Goal: Transaction & Acquisition: Book appointment/travel/reservation

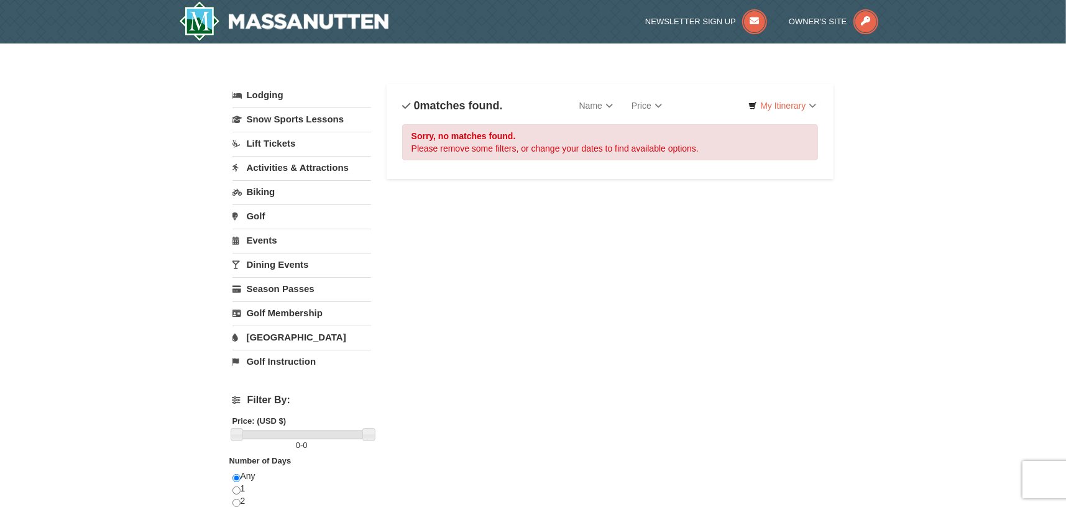
click at [271, 98] on link "Lodging" at bounding box center [302, 95] width 139 height 22
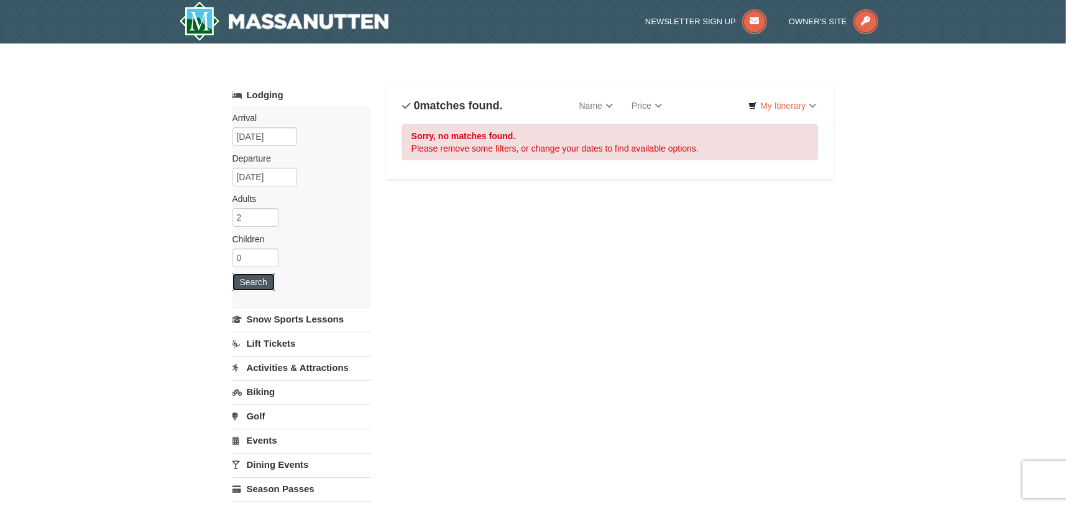
click at [259, 275] on button "Search" at bounding box center [254, 282] width 42 height 17
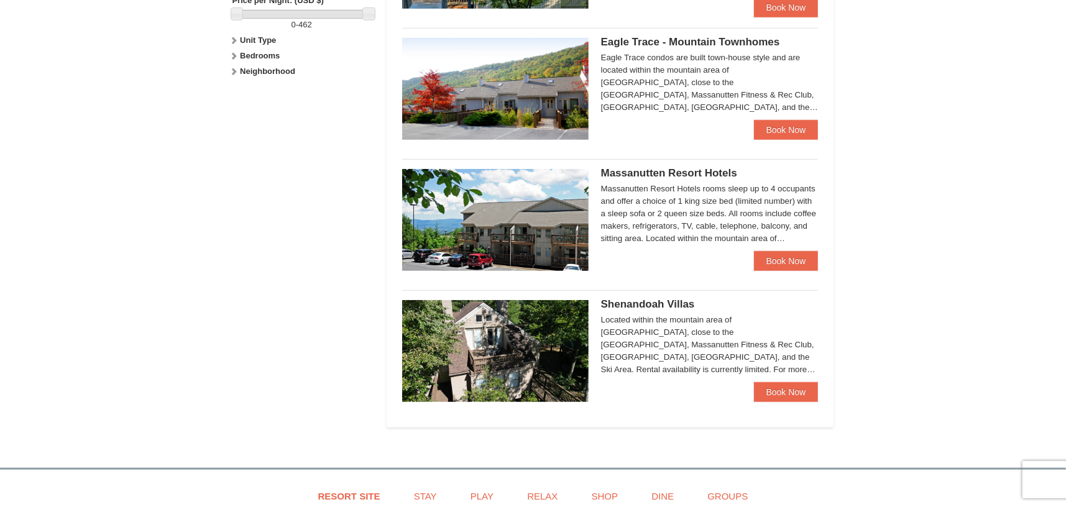
scroll to position [622, 0]
click at [488, 224] on img at bounding box center [495, 220] width 187 height 102
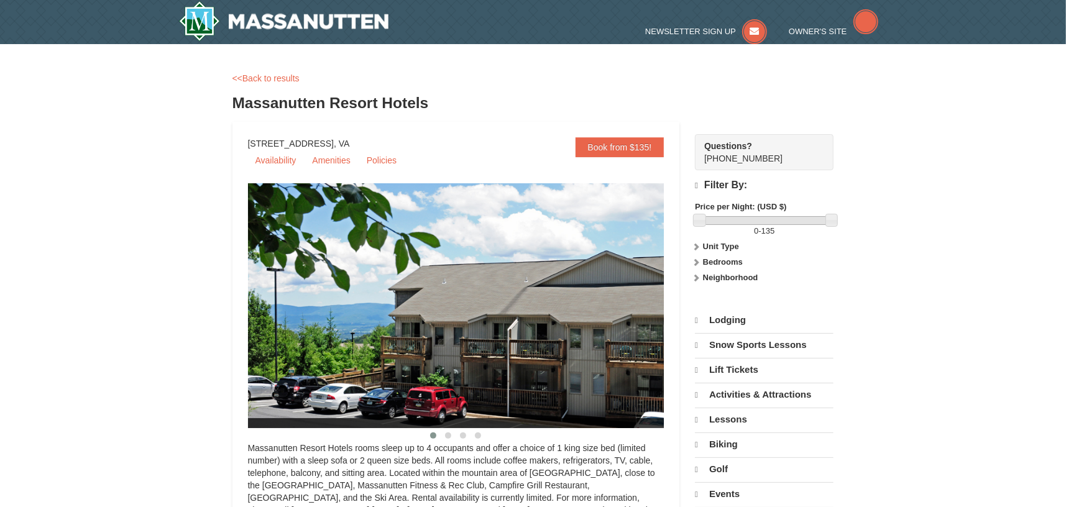
select select "9"
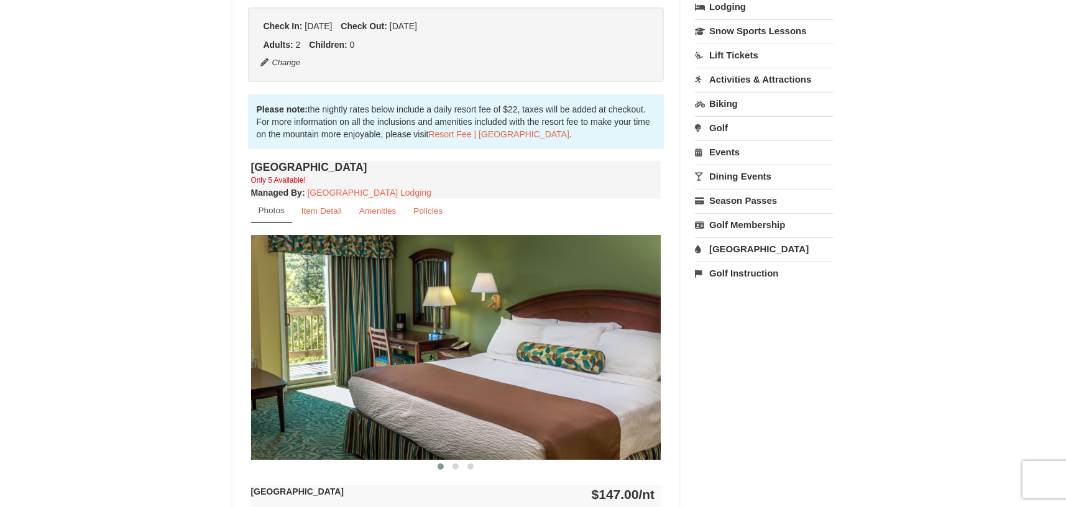
scroll to position [414, 0]
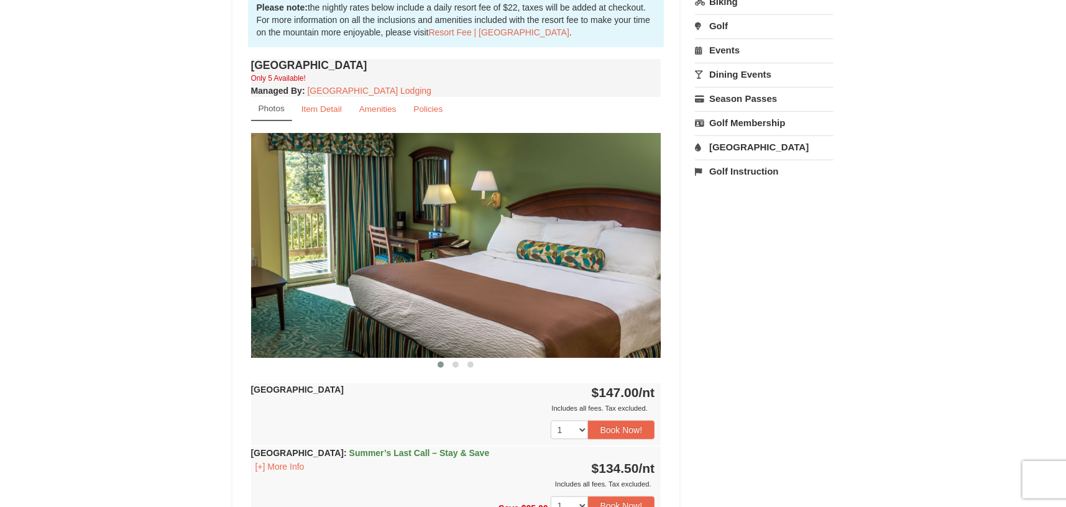
click at [636, 285] on img at bounding box center [456, 245] width 410 height 224
click at [633, 263] on img at bounding box center [456, 245] width 410 height 224
click at [455, 362] on span at bounding box center [456, 365] width 6 height 6
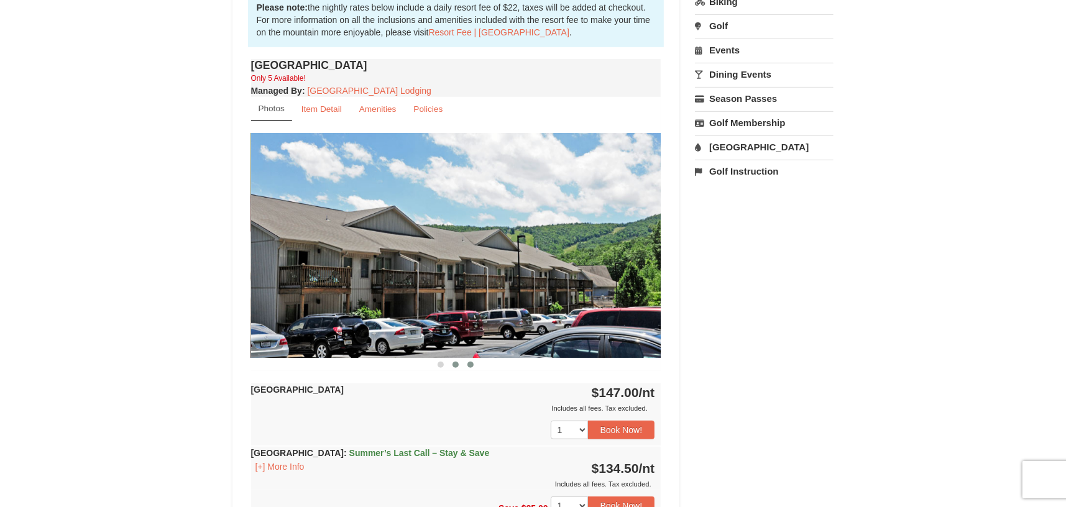
click at [476, 362] on button at bounding box center [470, 365] width 15 height 12
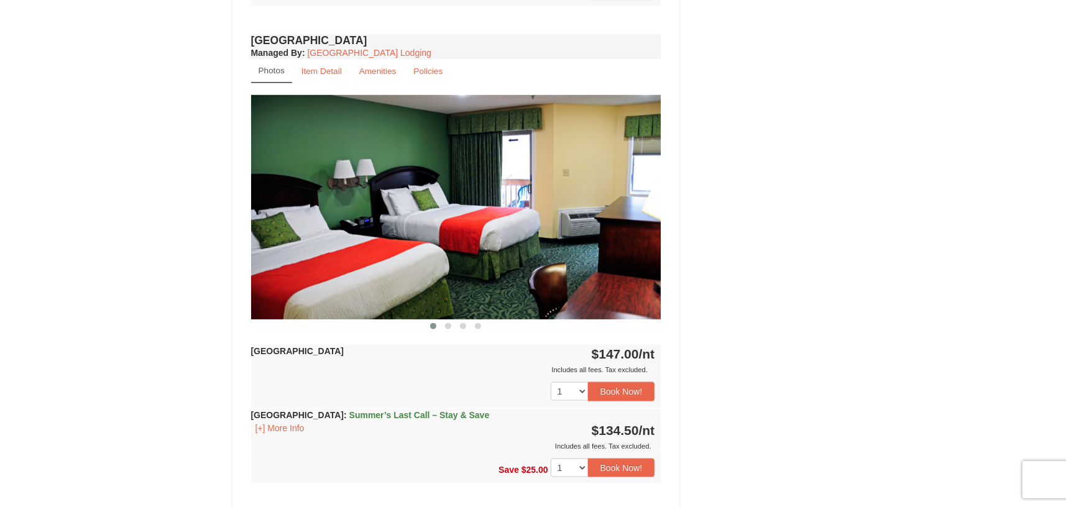
scroll to position [933, 0]
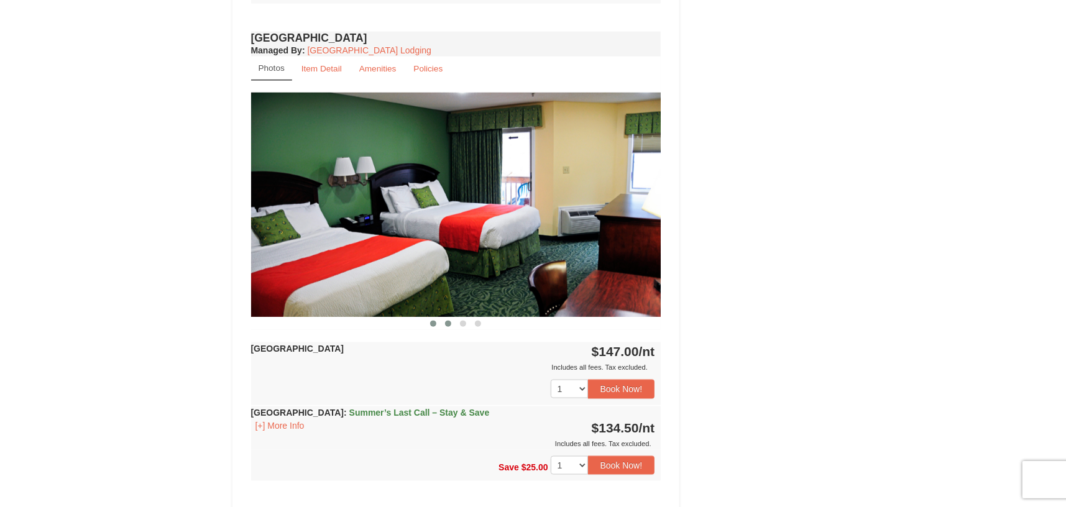
click at [443, 322] on button at bounding box center [448, 324] width 15 height 12
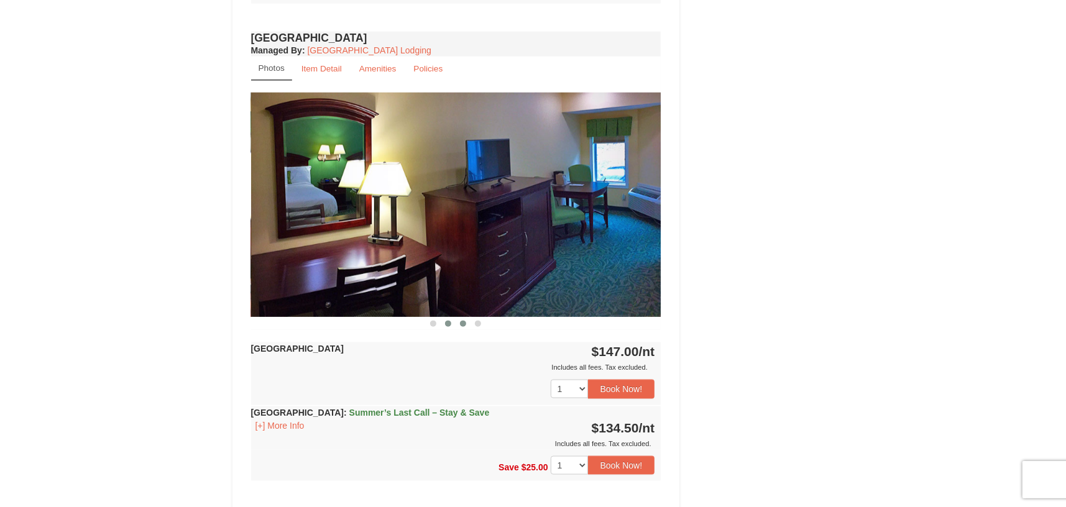
click at [468, 325] on button at bounding box center [463, 324] width 15 height 12
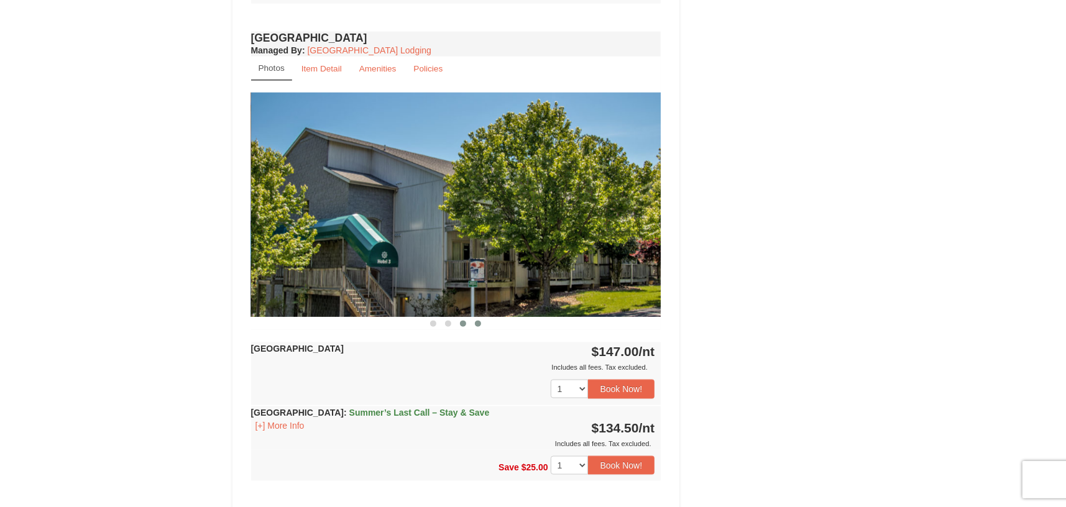
click at [474, 324] on button at bounding box center [478, 324] width 15 height 12
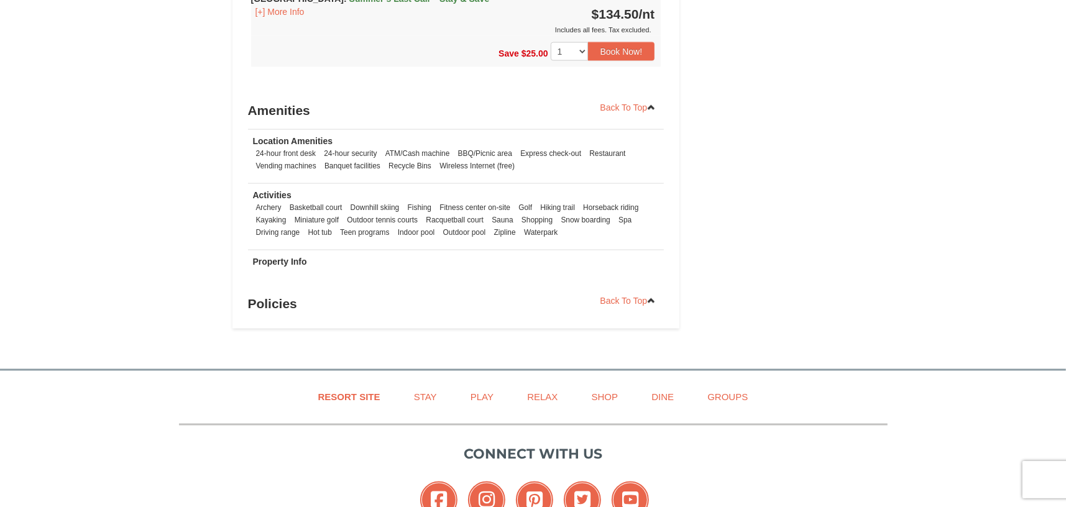
scroll to position [1451, 0]
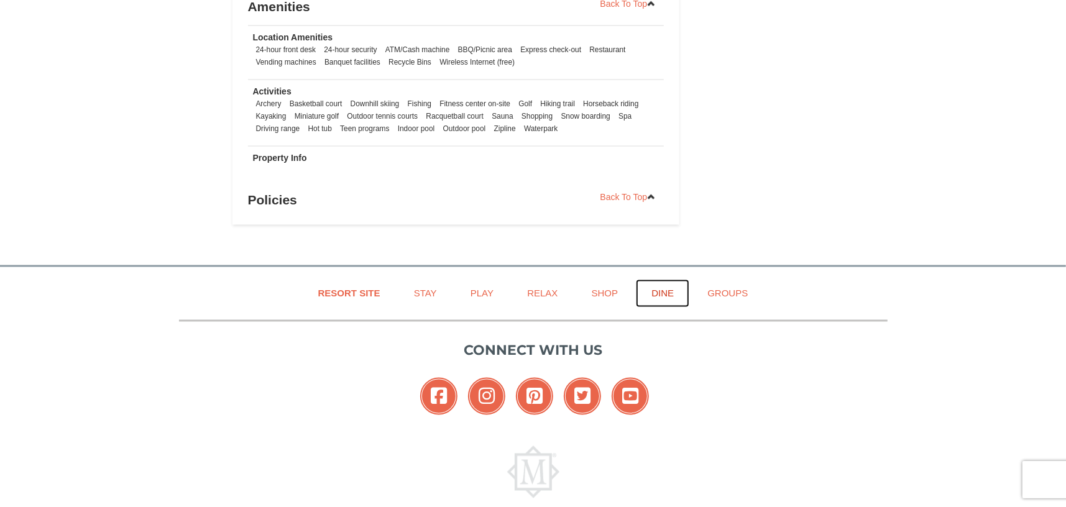
click at [661, 292] on link "Dine" at bounding box center [662, 294] width 53 height 28
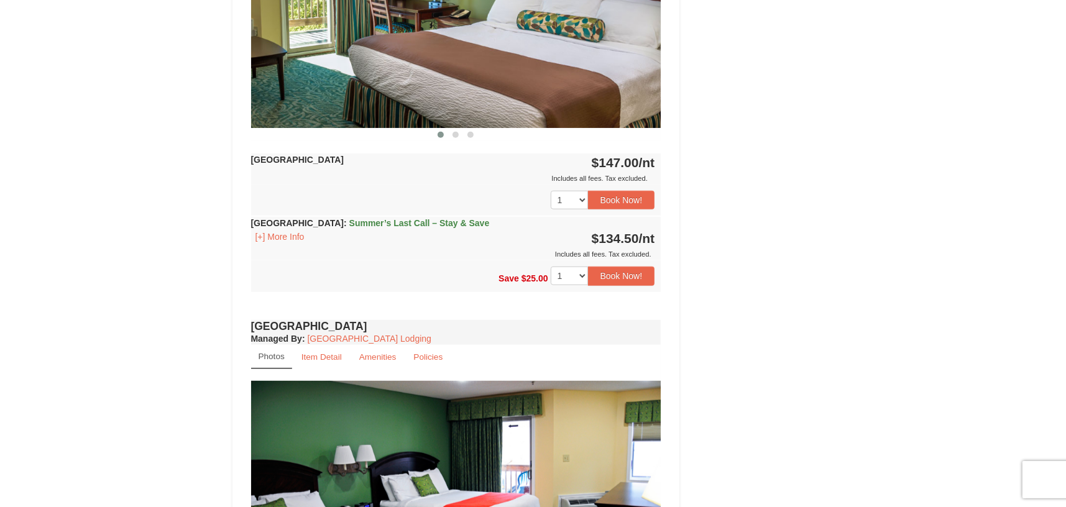
scroll to position [410, 0]
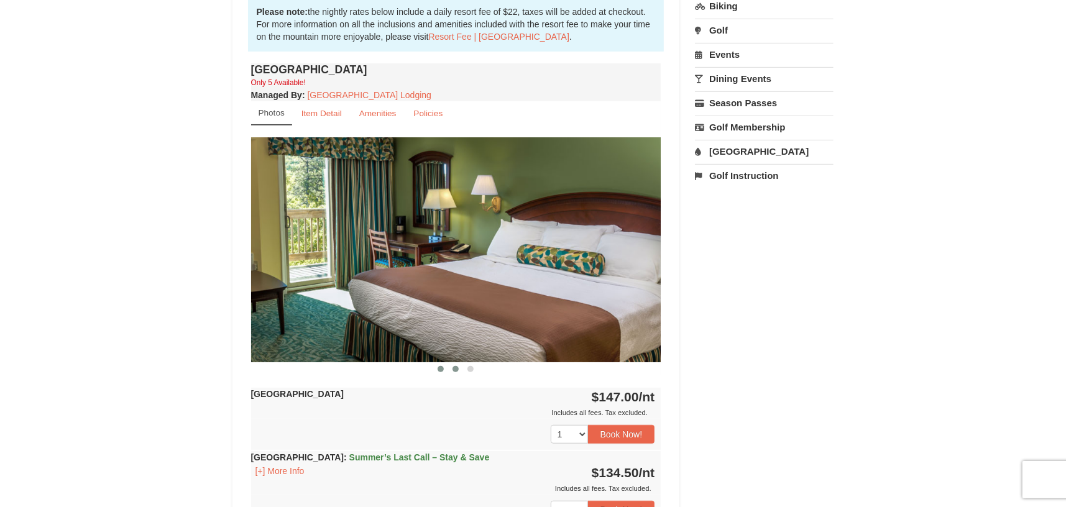
click at [457, 371] on span at bounding box center [456, 369] width 6 height 6
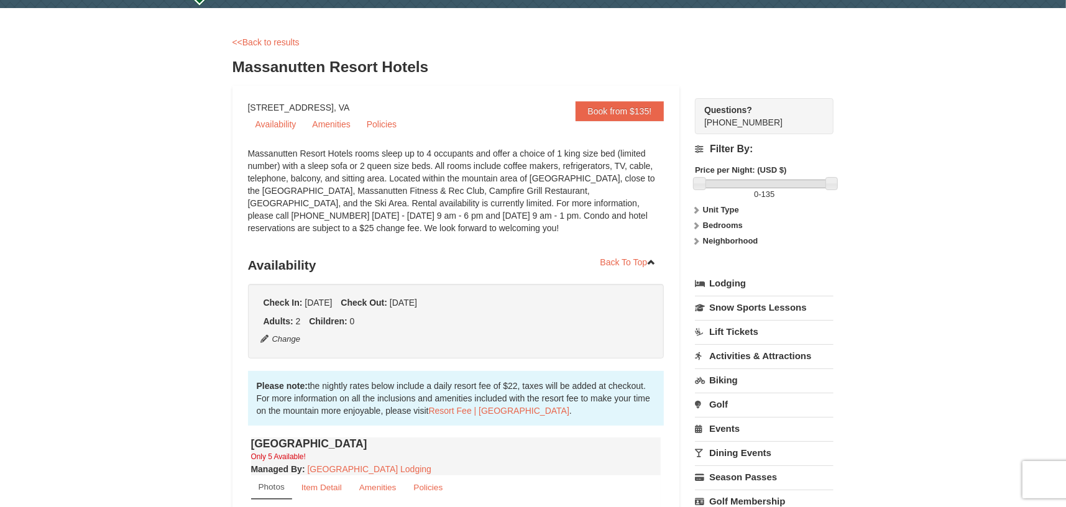
scroll to position [0, 0]
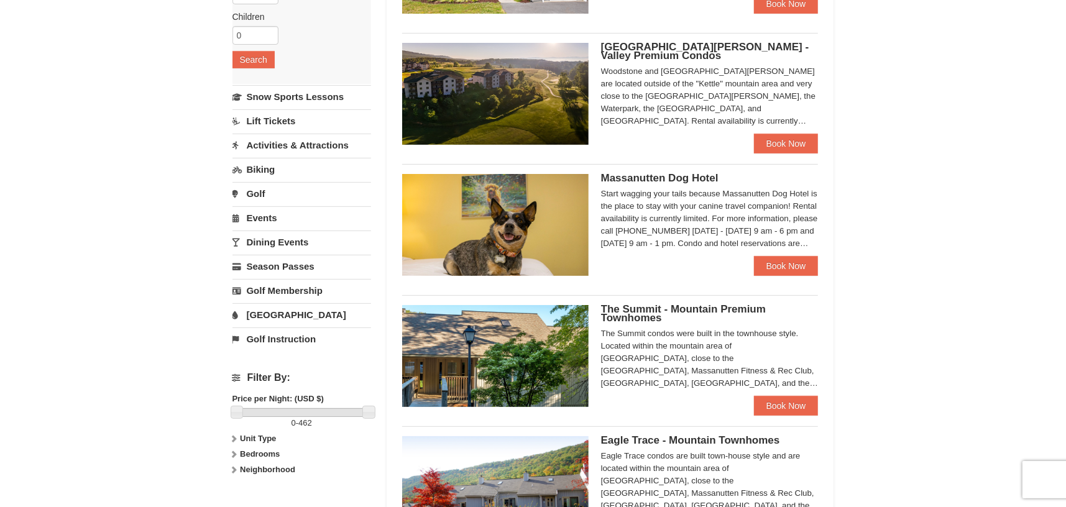
scroll to position [78, 0]
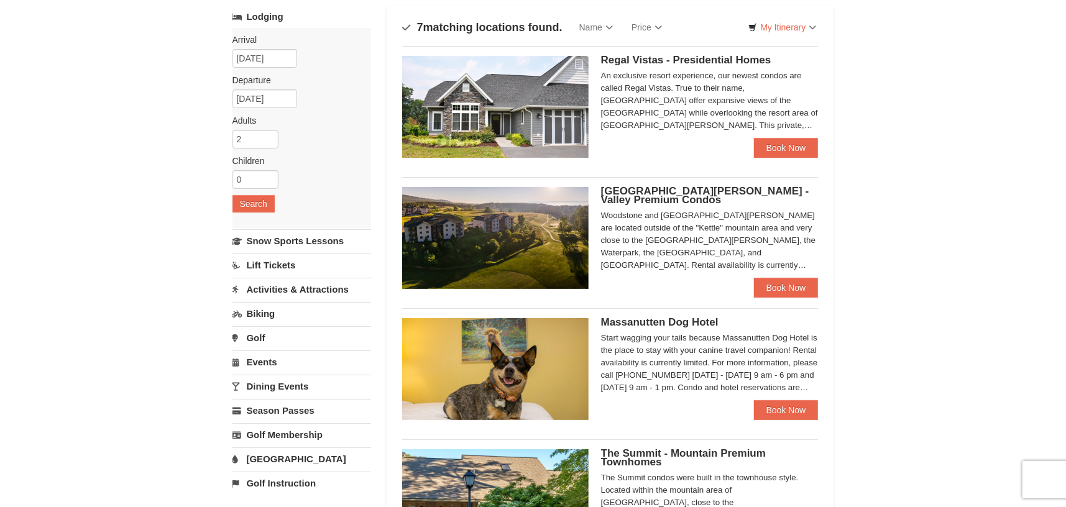
click at [540, 215] on img at bounding box center [495, 238] width 187 height 102
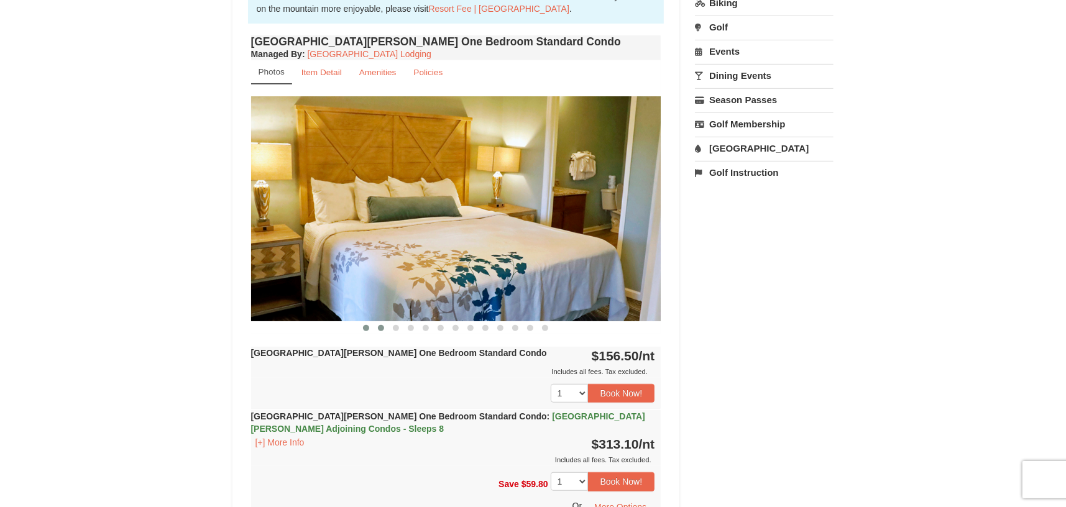
click at [386, 326] on button at bounding box center [381, 328] width 15 height 12
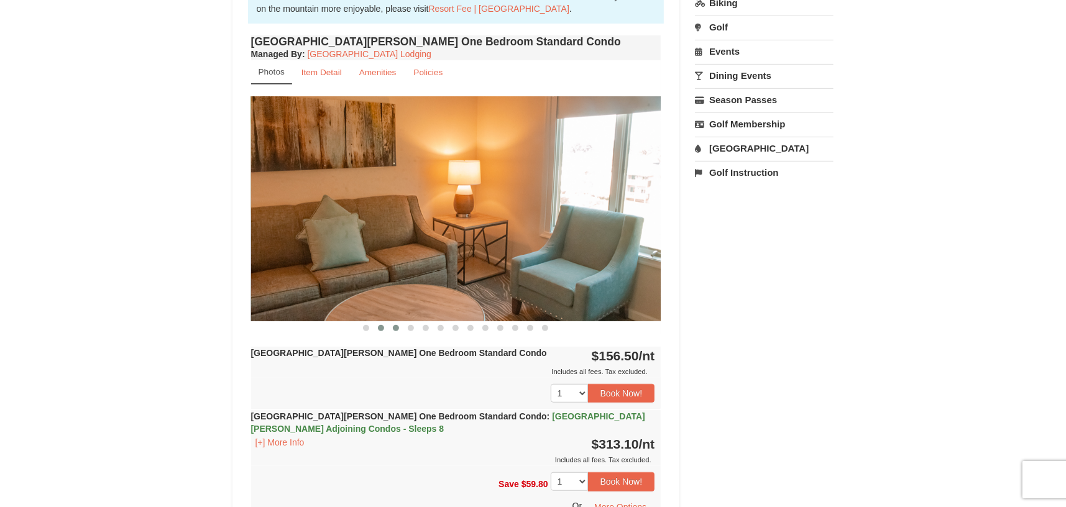
click at [397, 329] on span at bounding box center [396, 328] width 6 height 6
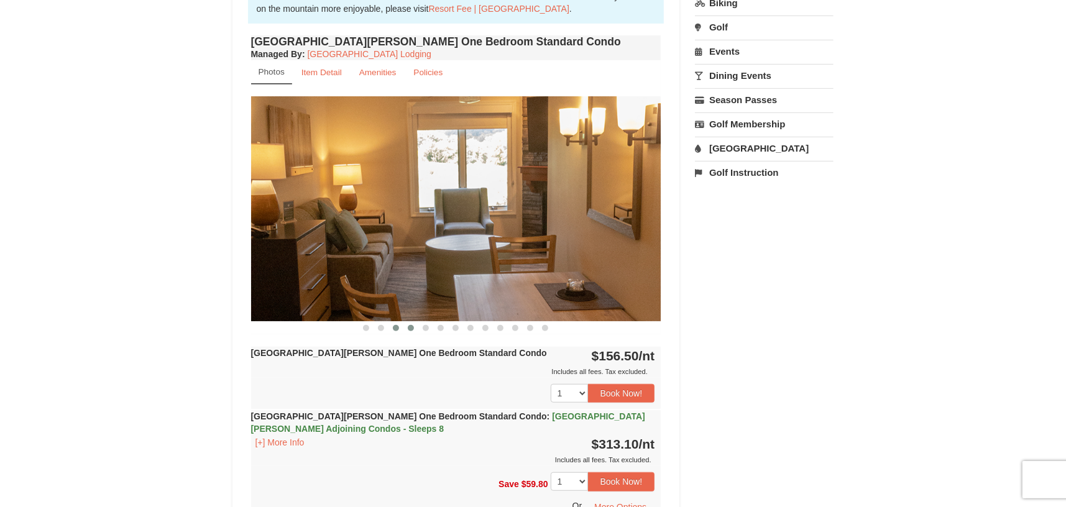
click at [407, 328] on button at bounding box center [411, 328] width 15 height 12
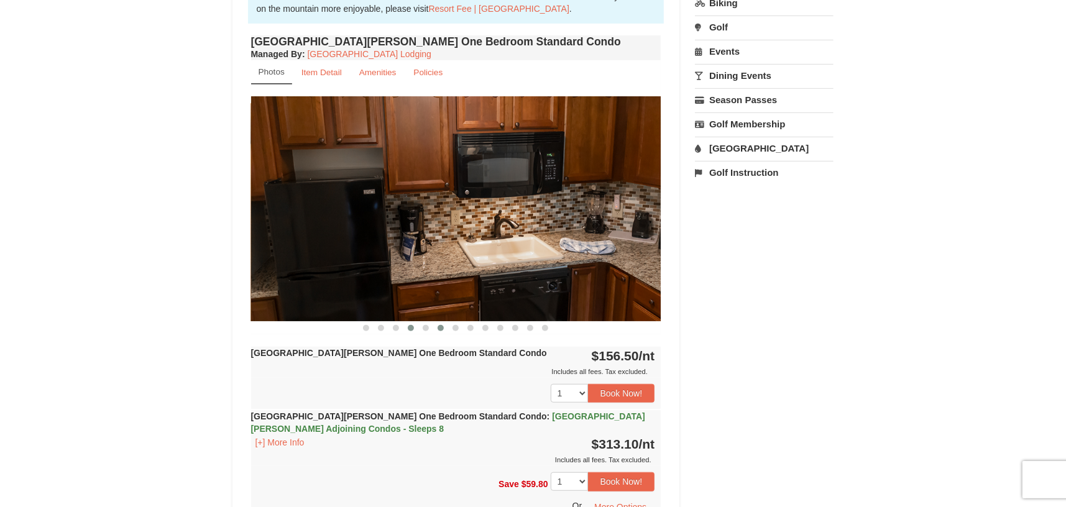
click at [435, 328] on button at bounding box center [440, 328] width 15 height 12
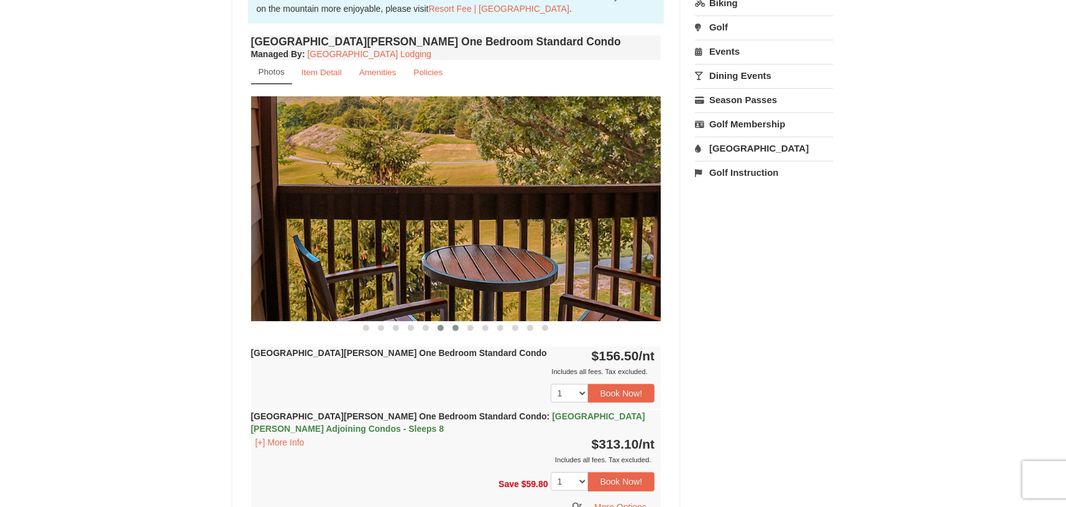
click at [453, 328] on span at bounding box center [456, 328] width 6 height 6
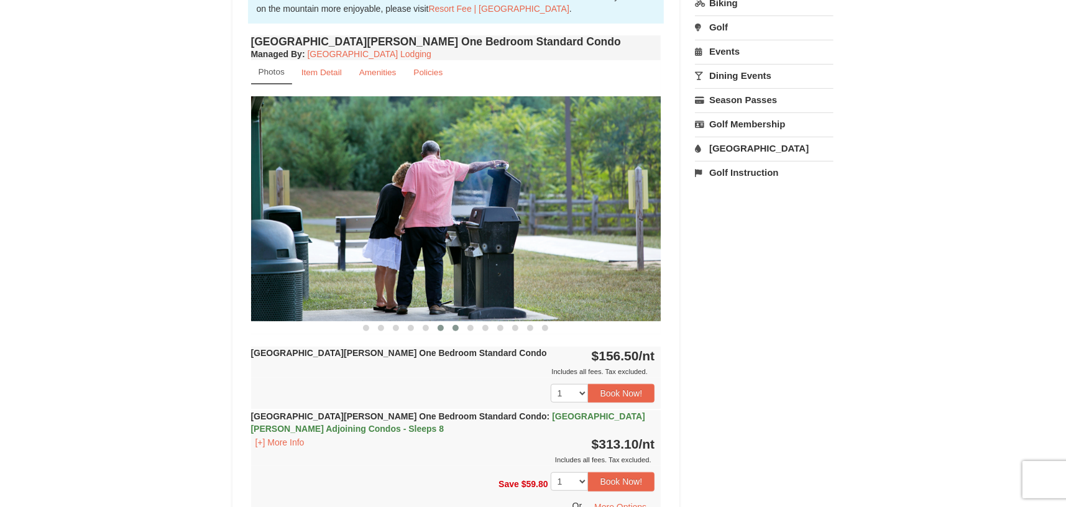
click at [442, 328] on span at bounding box center [441, 328] width 6 height 6
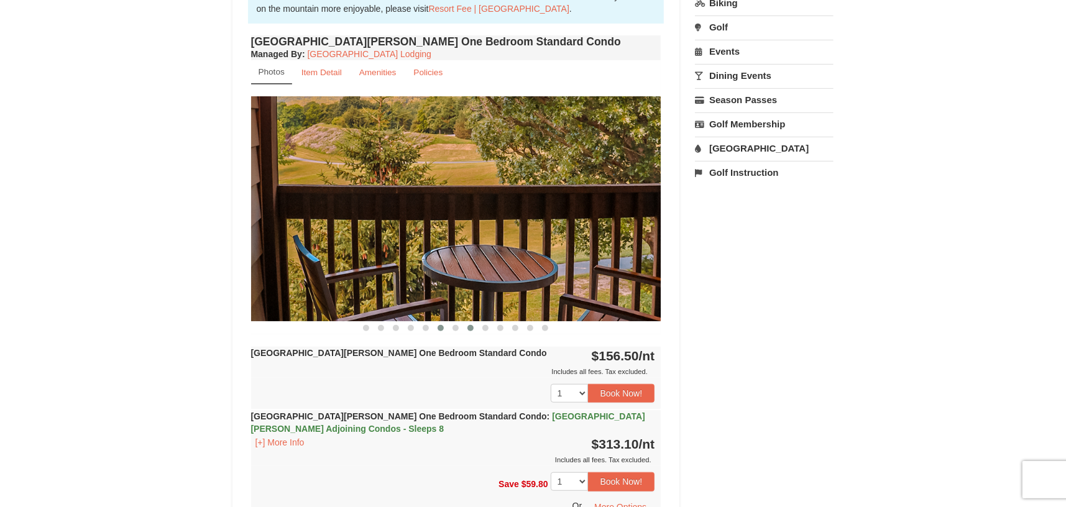
click at [469, 325] on span at bounding box center [471, 328] width 6 height 6
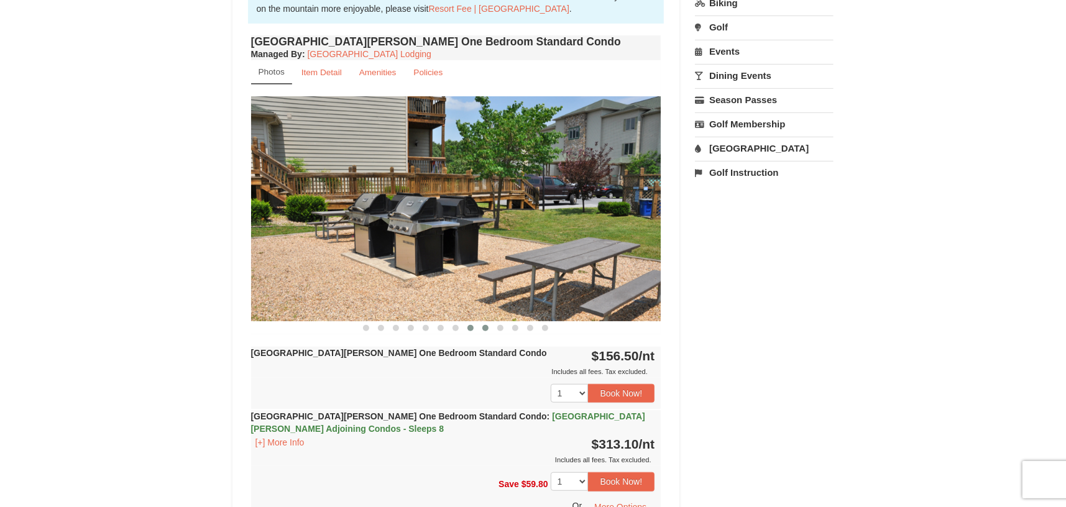
click at [491, 326] on button at bounding box center [485, 328] width 15 height 12
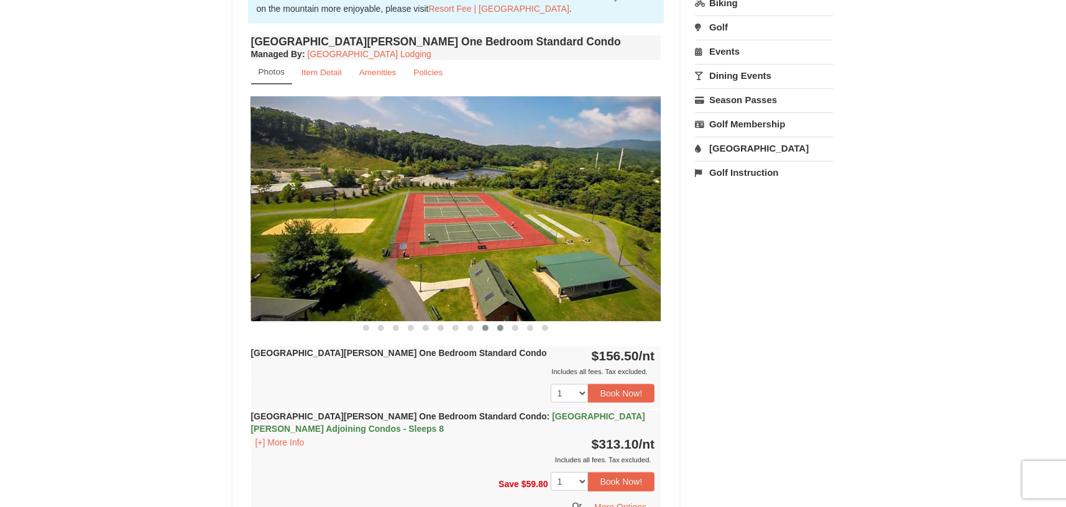
click at [502, 326] on span at bounding box center [500, 328] width 6 height 6
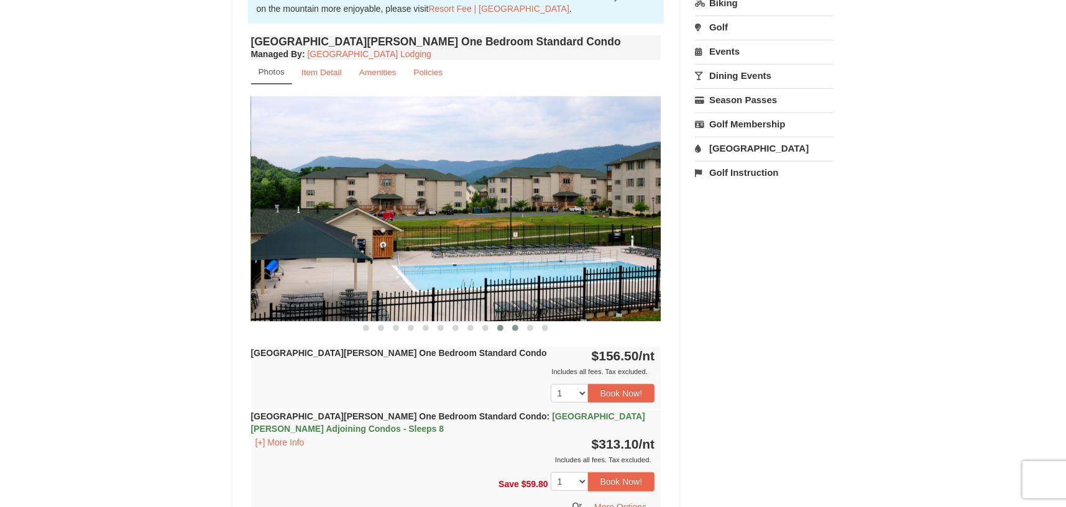
click at [509, 326] on button at bounding box center [515, 328] width 15 height 12
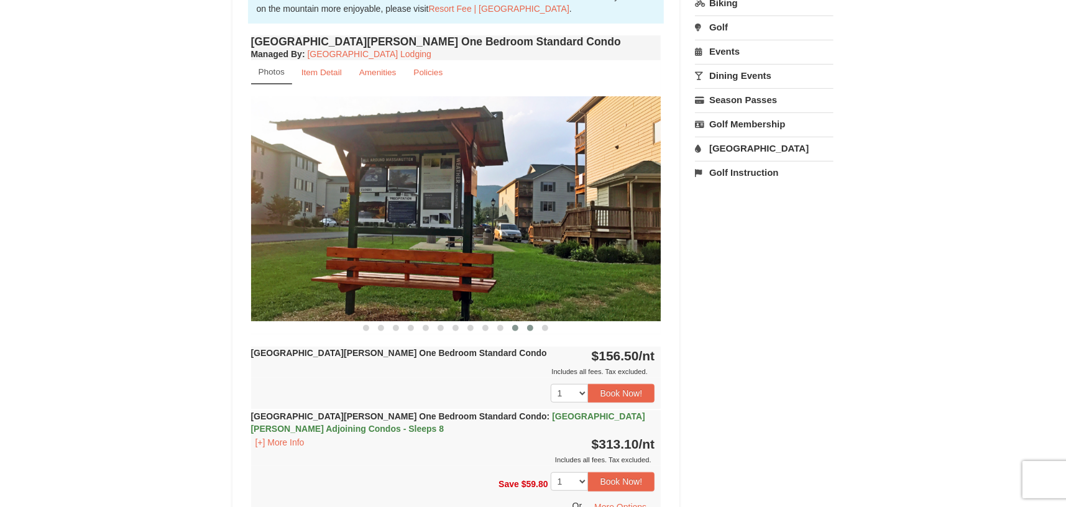
click at [523, 323] on button at bounding box center [530, 328] width 15 height 12
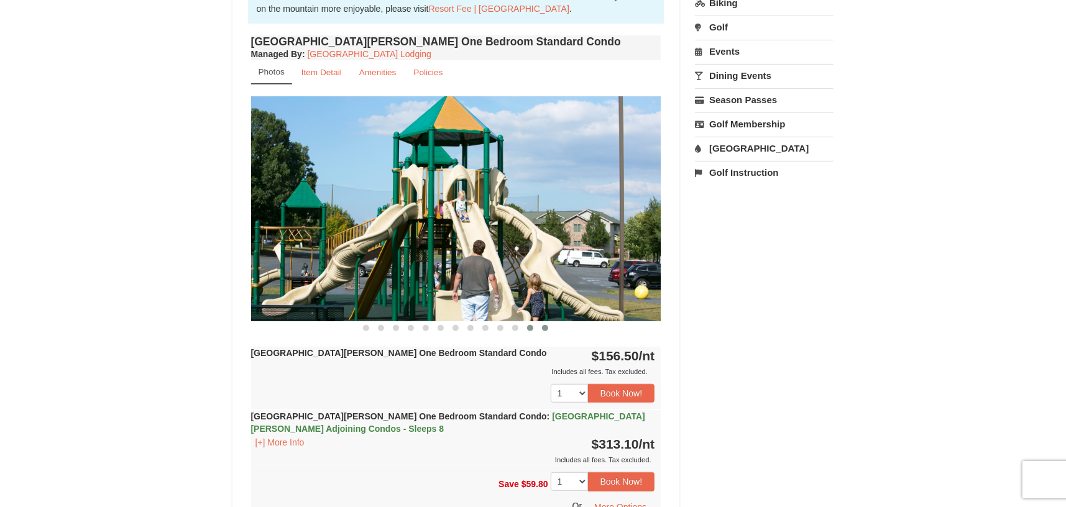
click at [548, 329] on button at bounding box center [545, 328] width 15 height 12
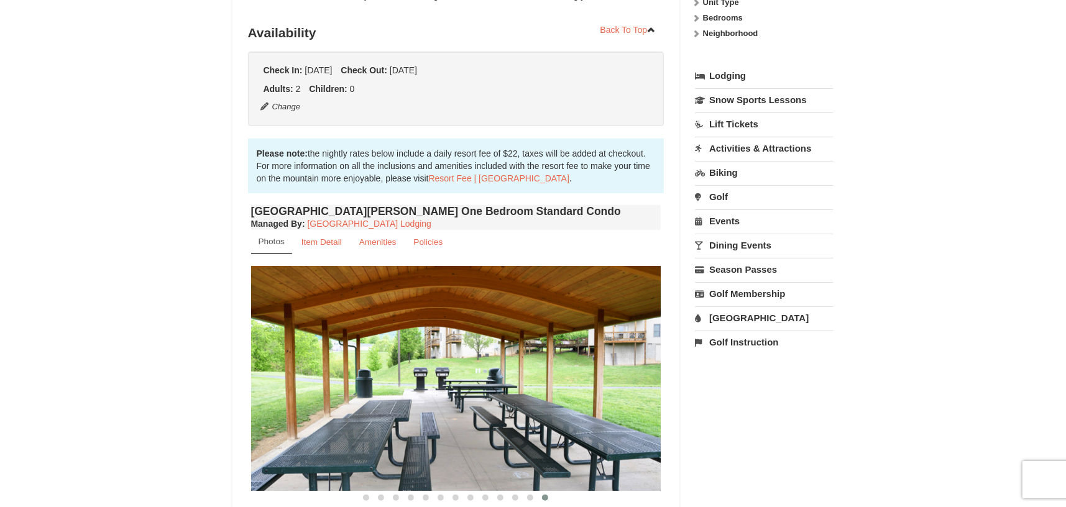
scroll to position [206, 0]
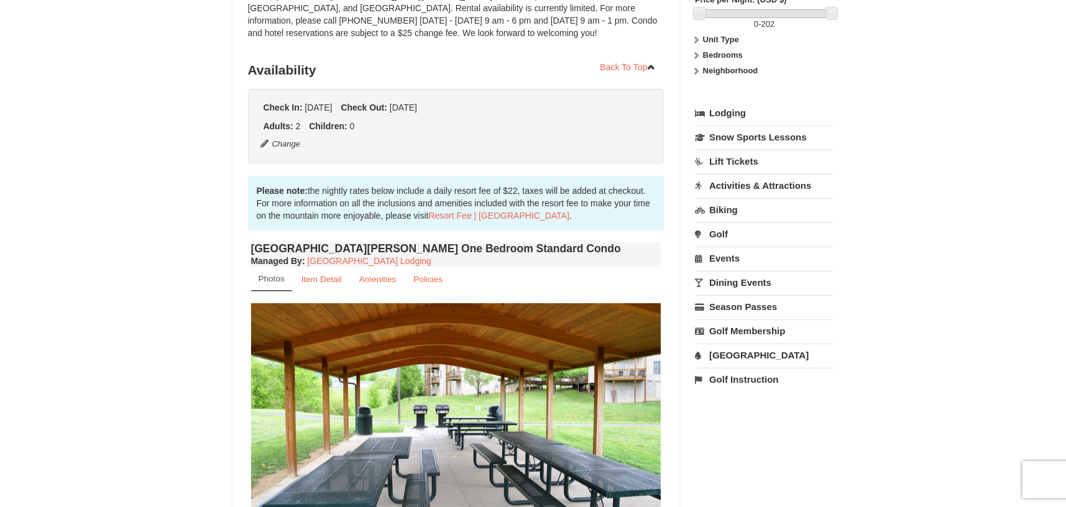
click at [753, 353] on link "[GEOGRAPHIC_DATA]" at bounding box center [764, 355] width 139 height 23
click at [726, 439] on button "Search" at bounding box center [716, 433] width 42 height 17
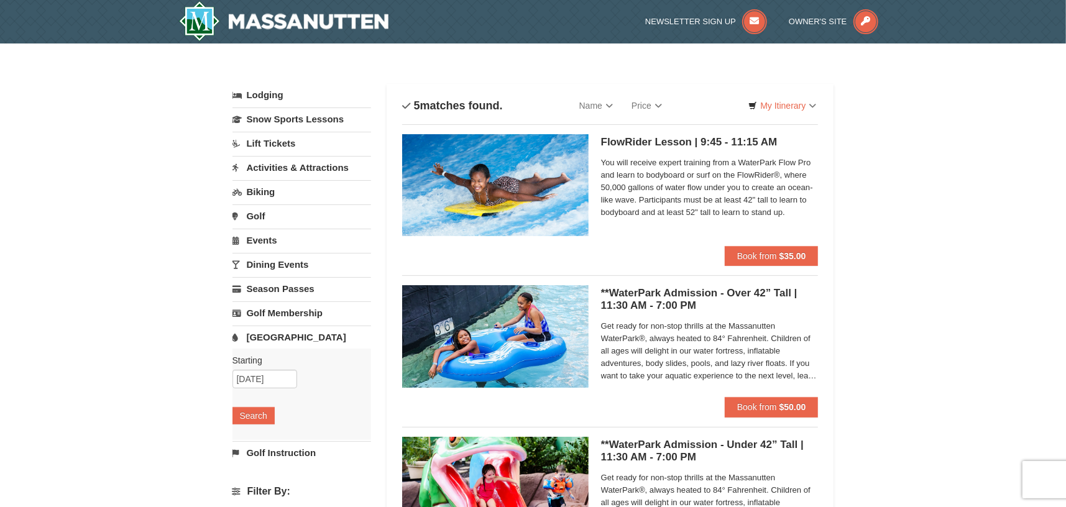
click at [267, 139] on link "Lift Tickets" at bounding box center [302, 143] width 139 height 23
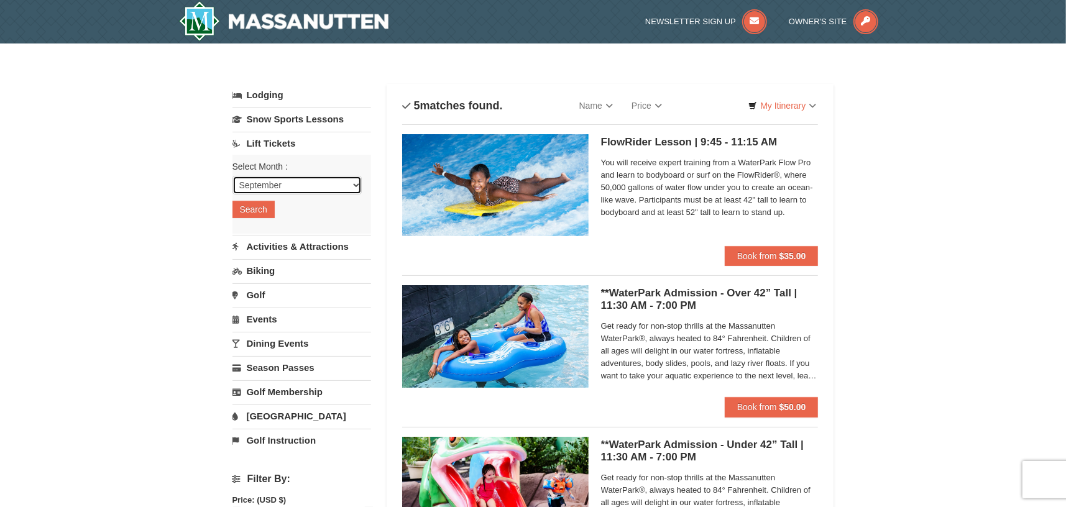
click at [283, 190] on select "September October November December January February March April May June July …" at bounding box center [297, 185] width 129 height 19
click at [233, 176] on select "September October November December January February March April May June July …" at bounding box center [297, 185] width 129 height 19
click at [260, 206] on button "Search" at bounding box center [254, 209] width 42 height 17
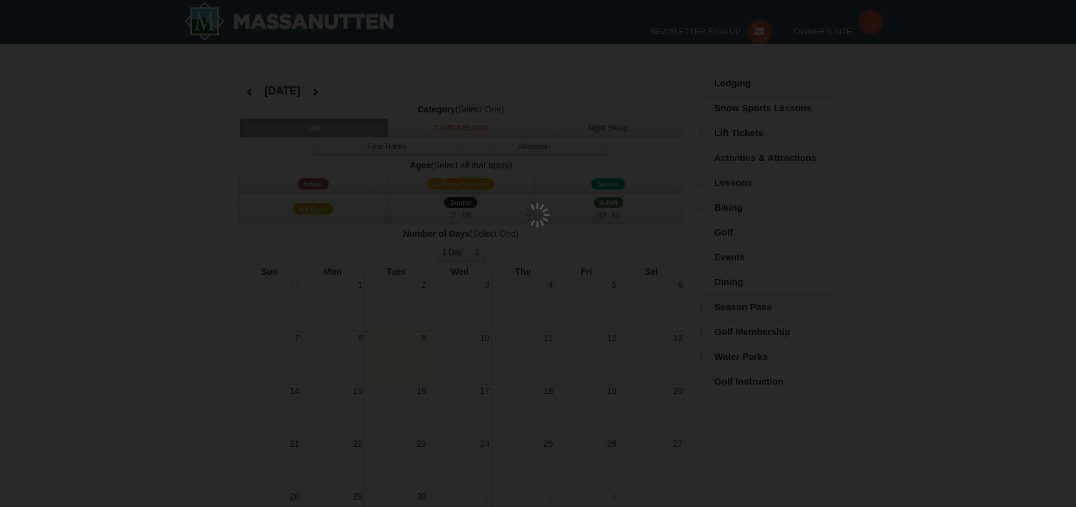
select select "9"
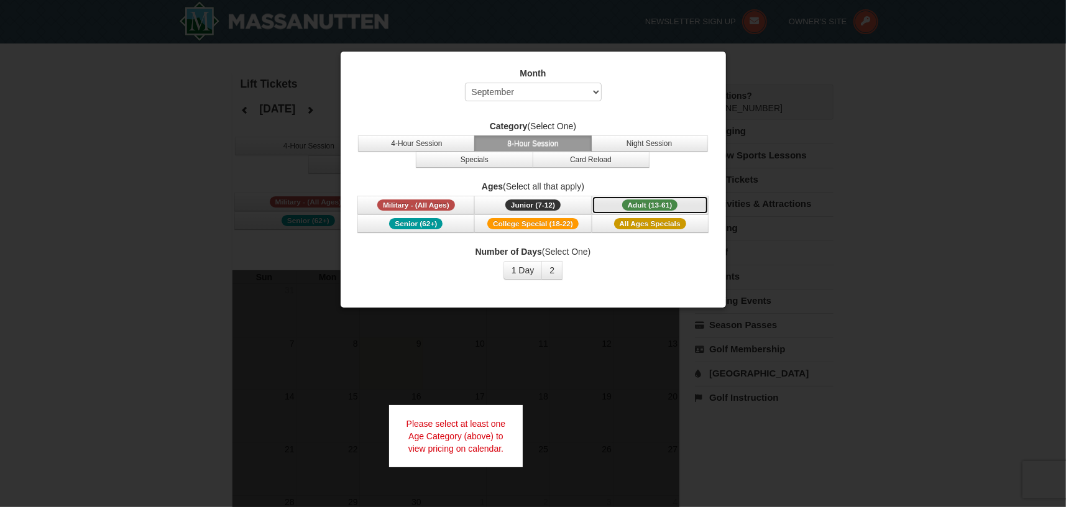
click at [652, 201] on span "Adult (13-61)" at bounding box center [650, 205] width 56 height 11
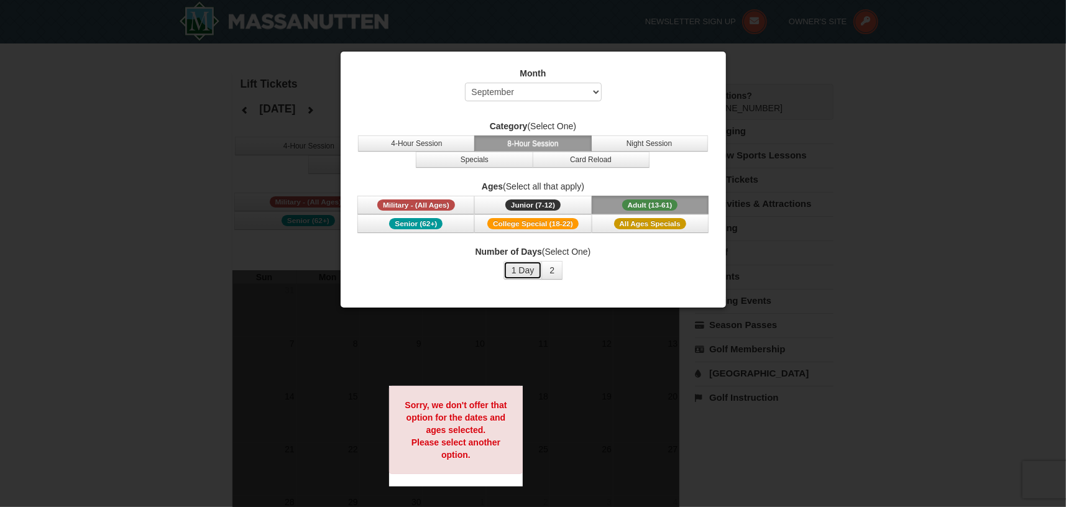
click at [522, 267] on button "1 Day" at bounding box center [523, 270] width 39 height 19
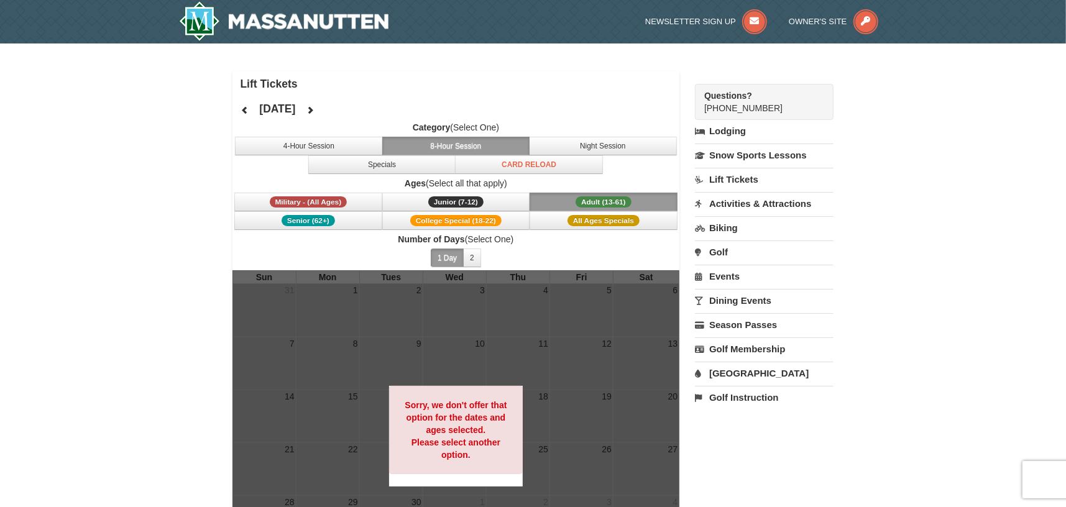
click at [756, 196] on link "Activities & Attractions" at bounding box center [764, 203] width 139 height 23
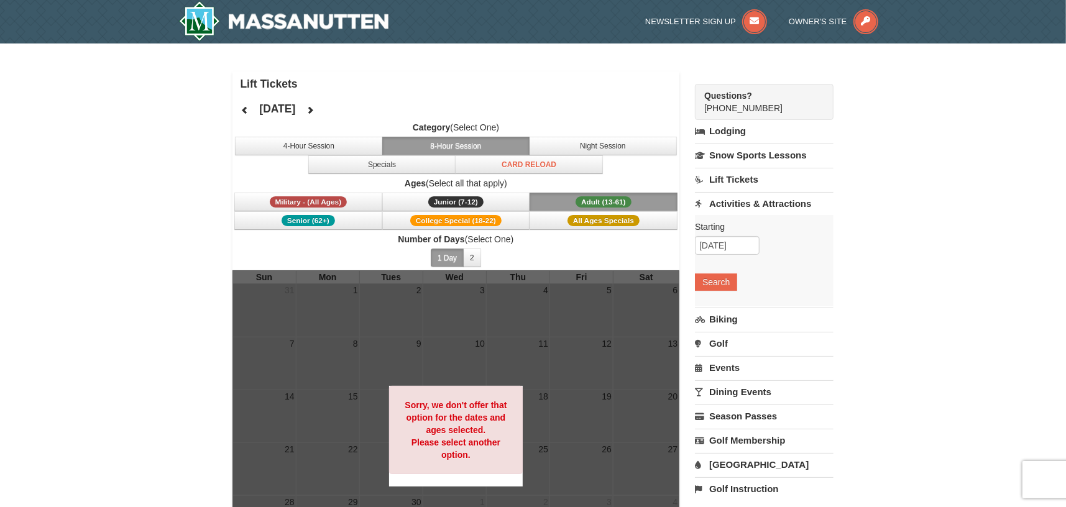
drag, startPoint x: 732, startPoint y: 234, endPoint x: 732, endPoint y: 246, distance: 11.8
click at [732, 241] on div "Starting Please format dates MM/DD/YYYY Please format dates MM/DD/YYYY 09/09/20…" at bounding box center [764, 260] width 139 height 91
click at [734, 247] on input "09/09/2025" at bounding box center [727, 245] width 65 height 19
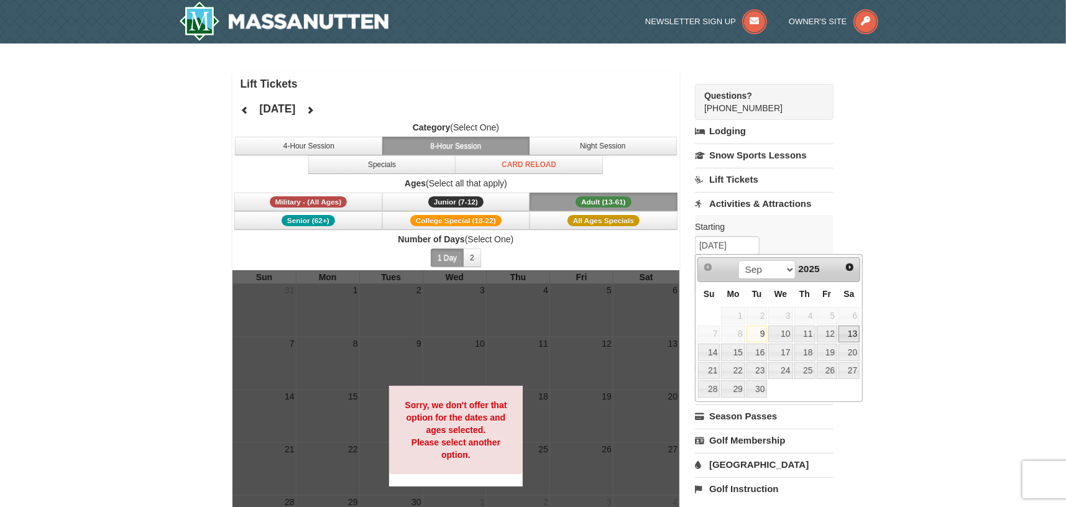
click at [853, 334] on link "13" at bounding box center [849, 334] width 21 height 17
type input "09/13/2025"
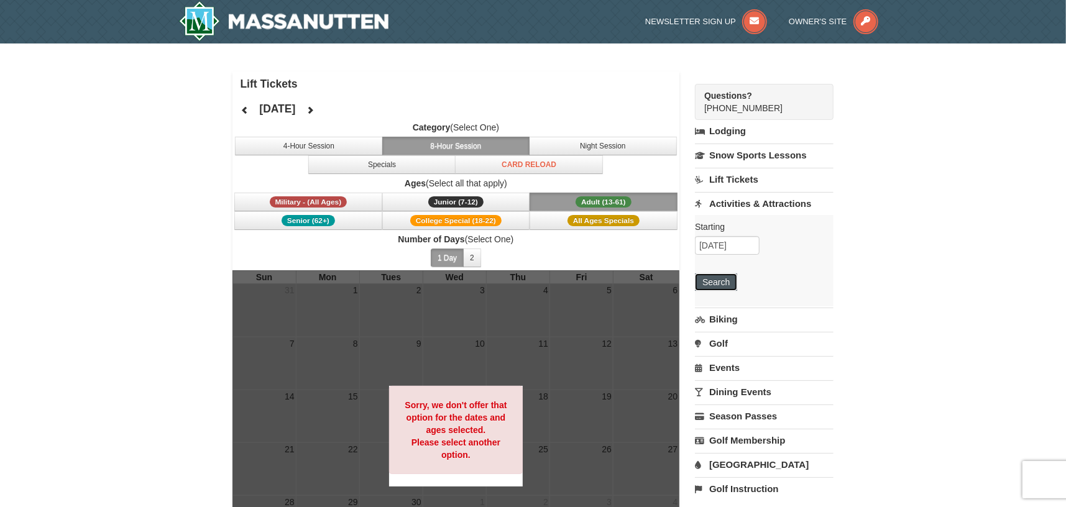
click at [718, 284] on button "Search" at bounding box center [716, 282] width 42 height 17
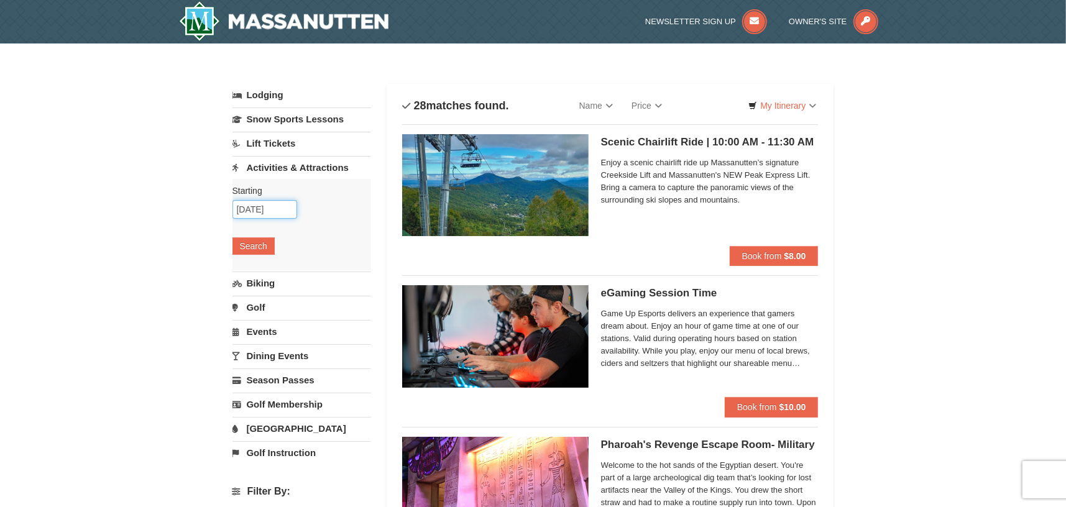
drag, startPoint x: 238, startPoint y: 207, endPoint x: 259, endPoint y: 209, distance: 21.8
click at [238, 207] on input "09/13/2025" at bounding box center [265, 209] width 65 height 19
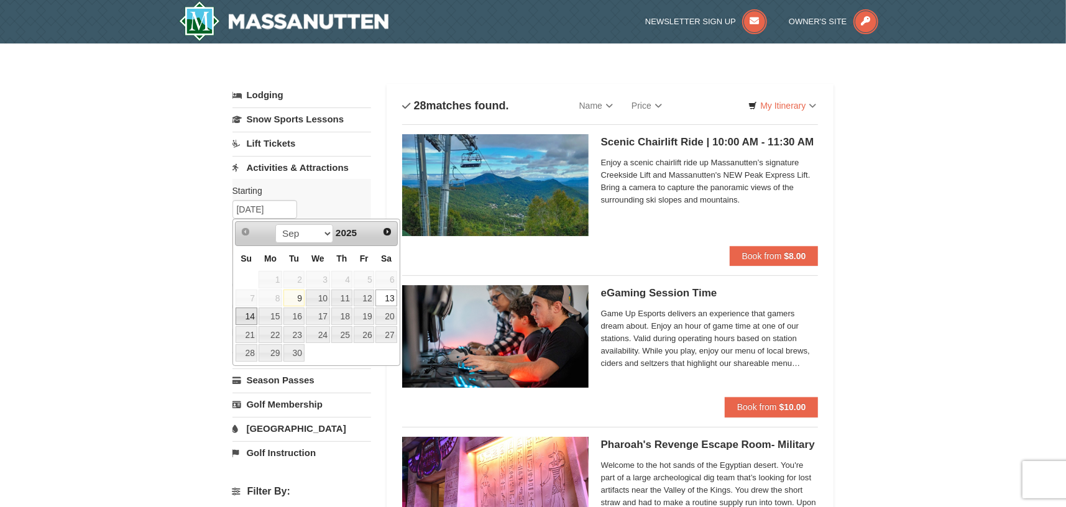
click at [250, 315] on link "14" at bounding box center [247, 316] width 22 height 17
type input "[DATE]"
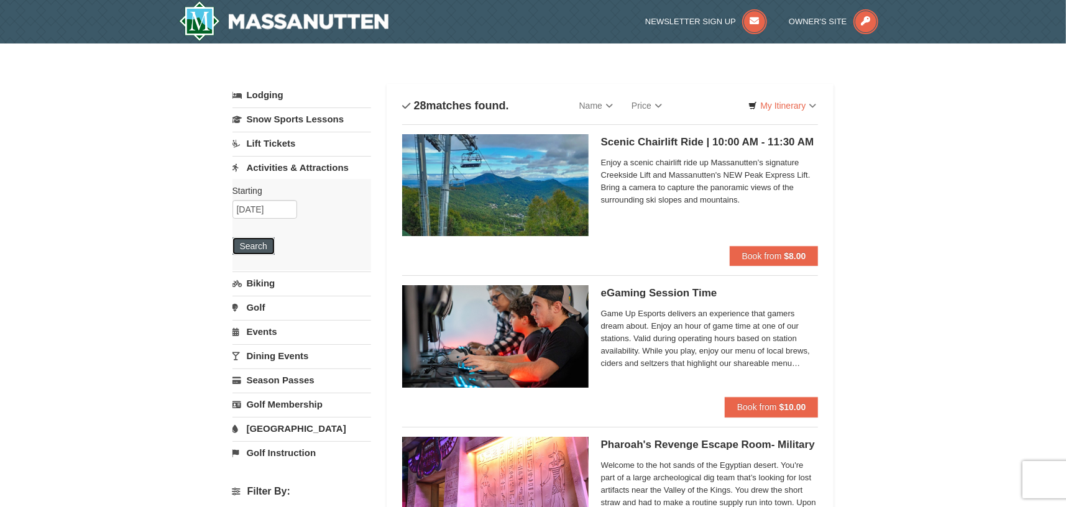
click at [264, 239] on button "Search" at bounding box center [254, 246] width 42 height 17
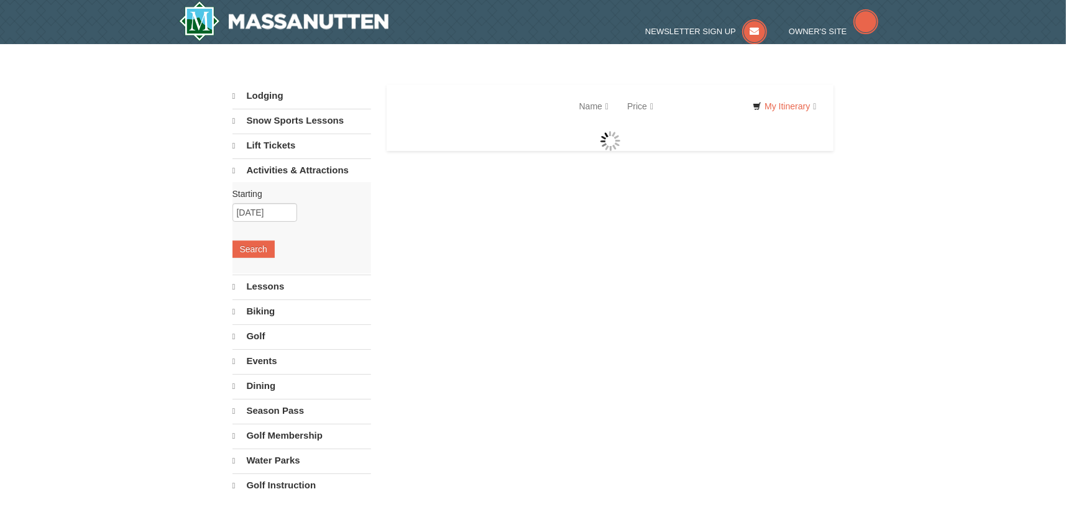
select select "9"
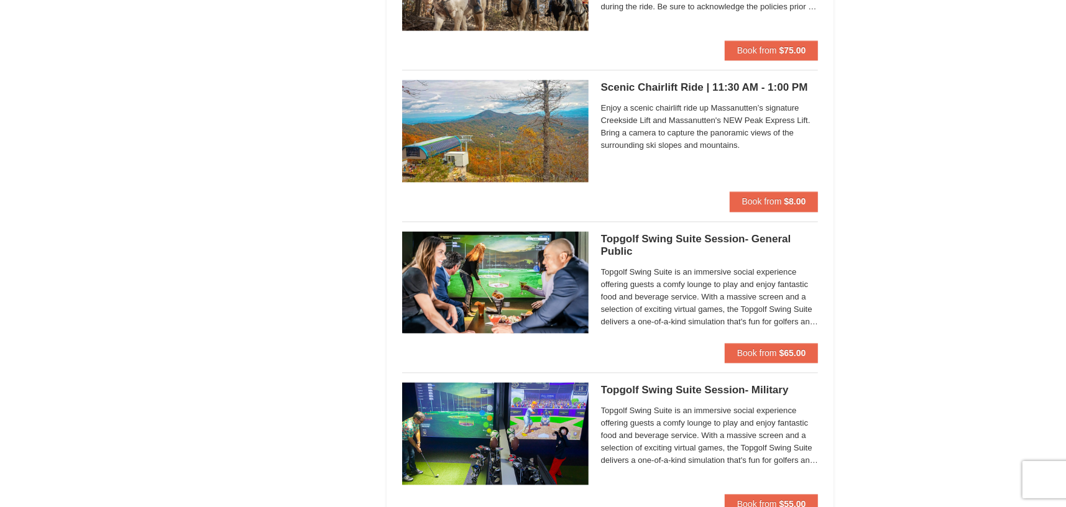
scroll to position [1762, 0]
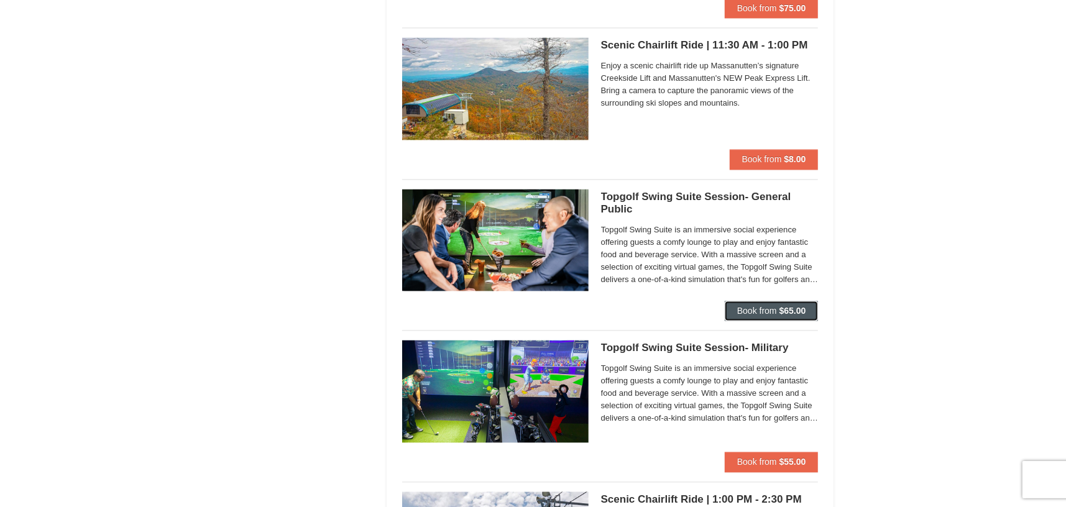
click at [755, 306] on span "Book from" at bounding box center [758, 311] width 40 height 10
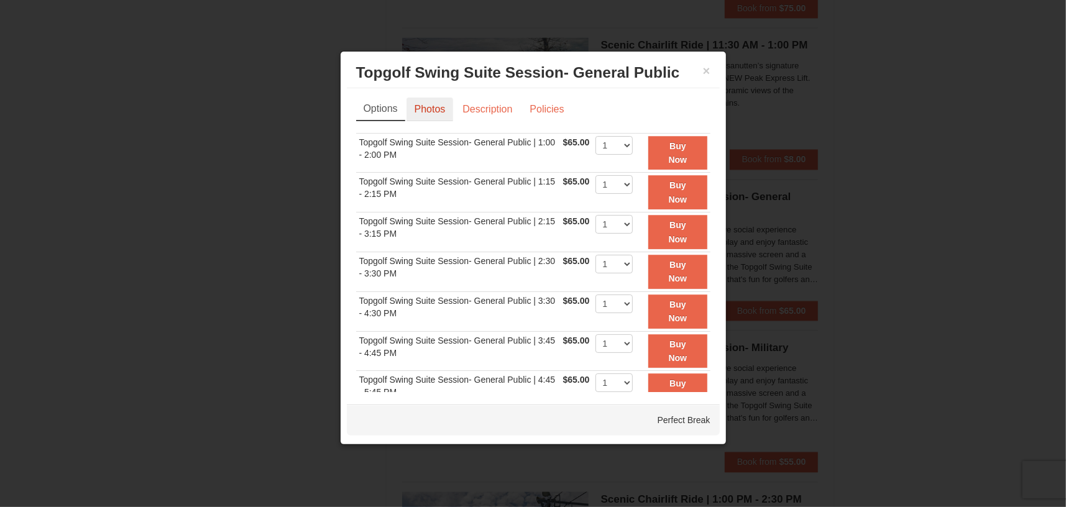
click at [434, 106] on link "Photos" at bounding box center [430, 110] width 47 height 24
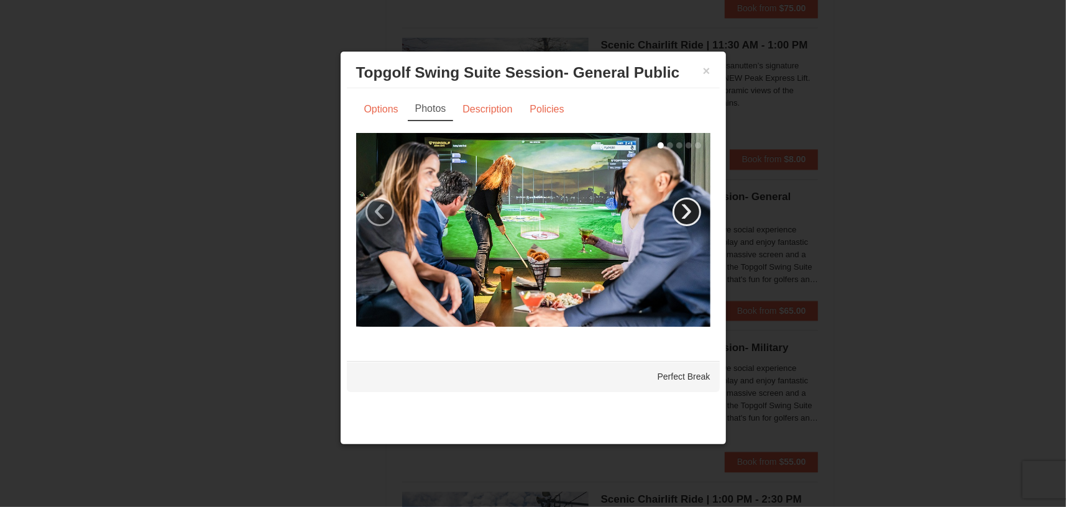
click at [685, 213] on link "›" at bounding box center [687, 212] width 29 height 29
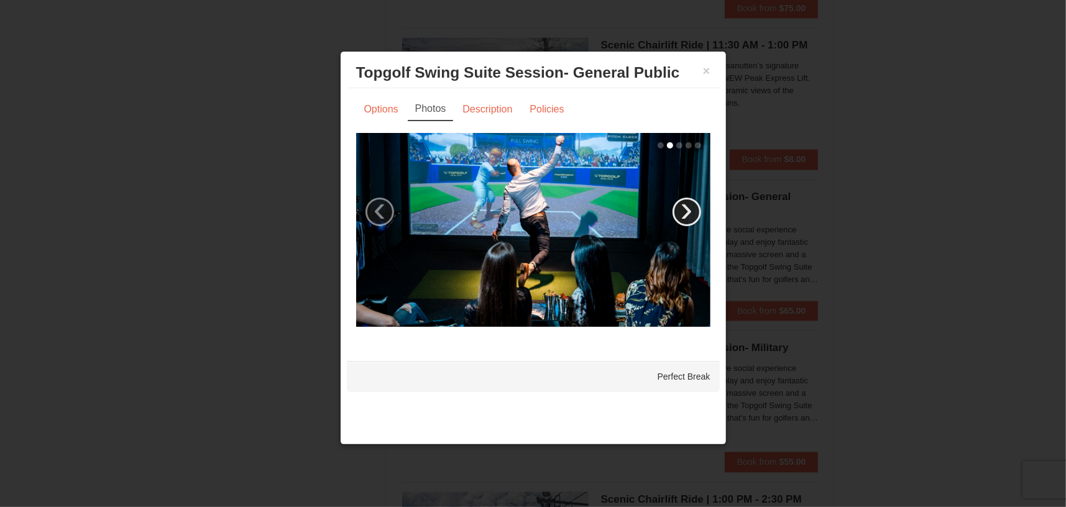
click at [685, 213] on link "›" at bounding box center [687, 212] width 29 height 29
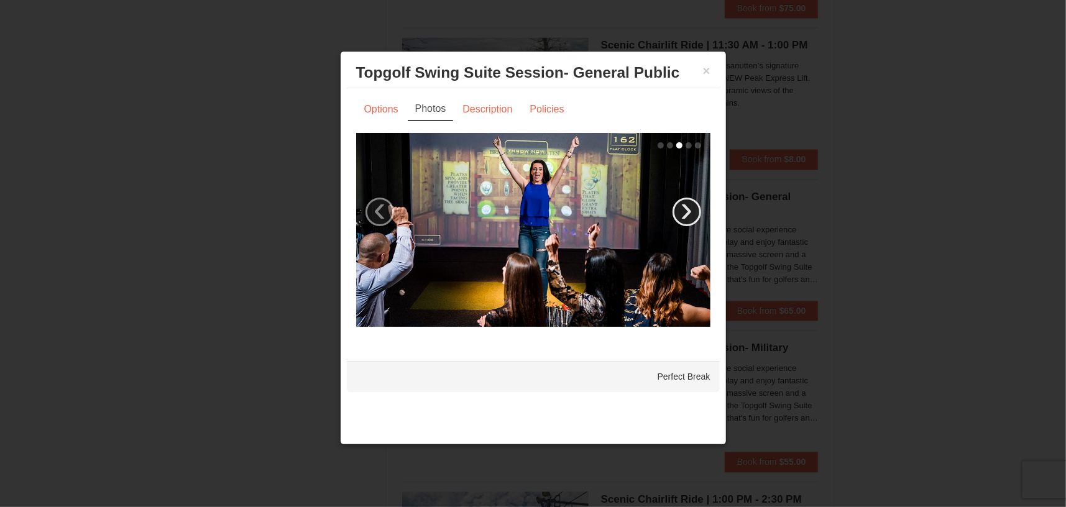
click at [685, 213] on link "›" at bounding box center [687, 212] width 29 height 29
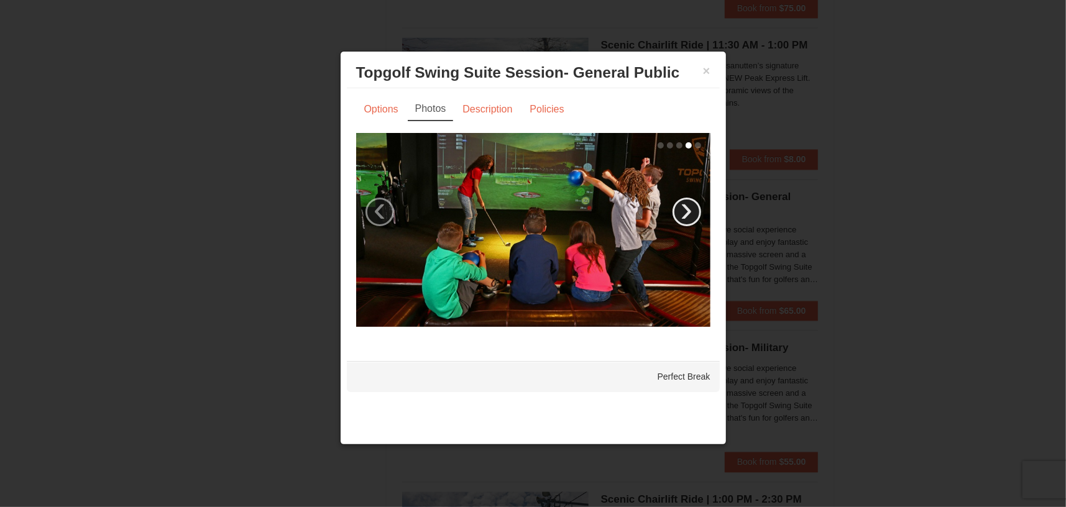
click at [685, 213] on link "›" at bounding box center [687, 212] width 29 height 29
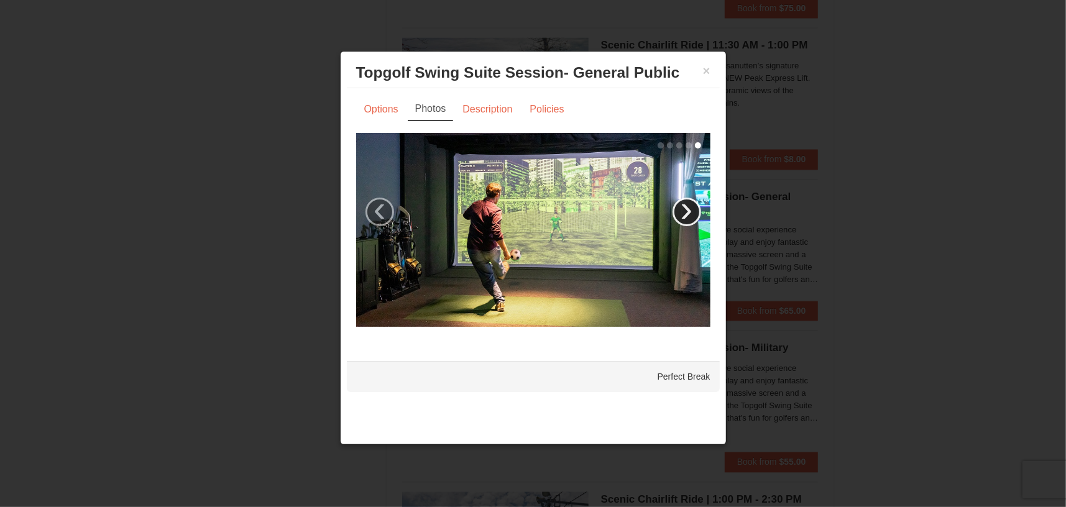
click at [685, 213] on link "›" at bounding box center [687, 212] width 29 height 29
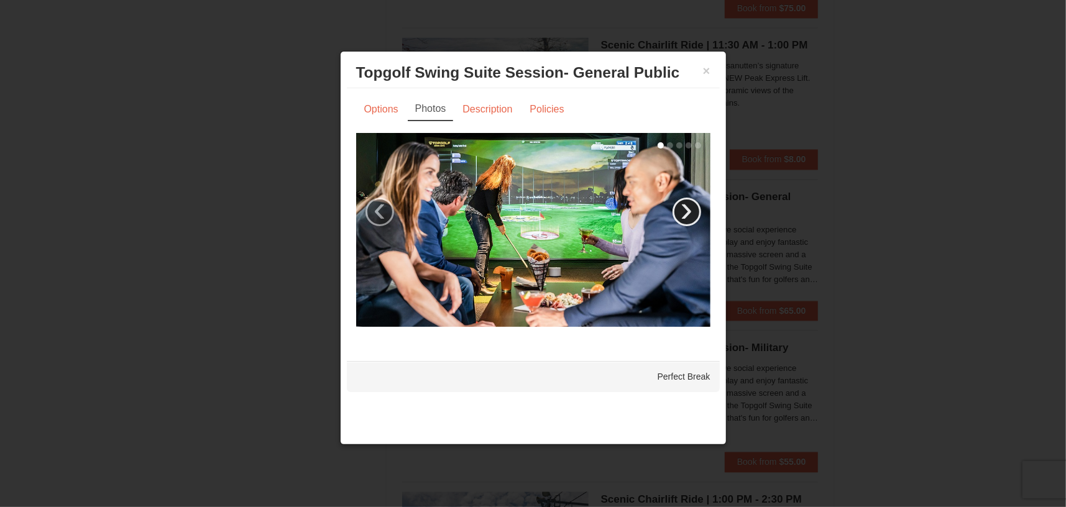
click at [685, 213] on link "›" at bounding box center [687, 212] width 29 height 29
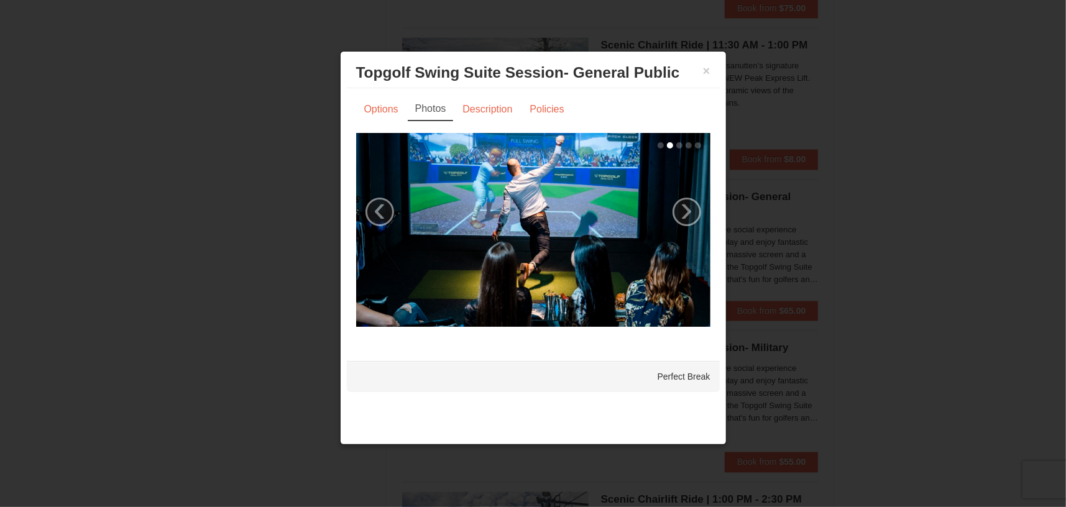
click at [505, 123] on div "Options Photos Description Policies Sorry, no matches found. Please remove some…" at bounding box center [533, 219] width 354 height 242
click at [512, 111] on link "Description" at bounding box center [488, 110] width 66 height 24
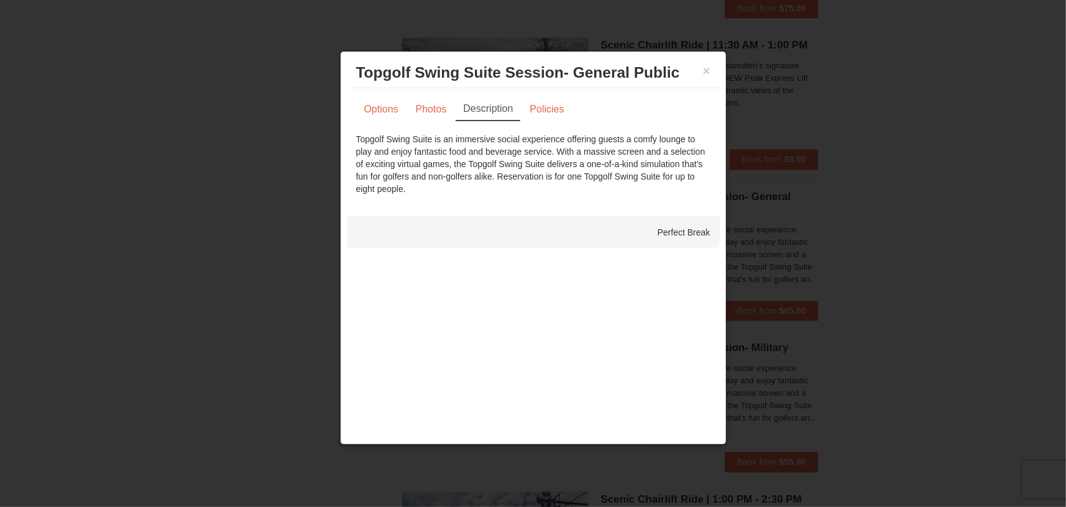
click at [713, 72] on div "× Topgolf Swing Suite Session- General Public Perfect Break" at bounding box center [533, 73] width 373 height 30
click at [714, 68] on div "× Topgolf Swing Suite Session- General Public Perfect Break" at bounding box center [533, 73] width 373 height 30
click at [718, 65] on div "× Topgolf Swing Suite Session- General Public Perfect Break" at bounding box center [533, 73] width 373 height 30
click at [708, 73] on button "×" at bounding box center [706, 71] width 7 height 12
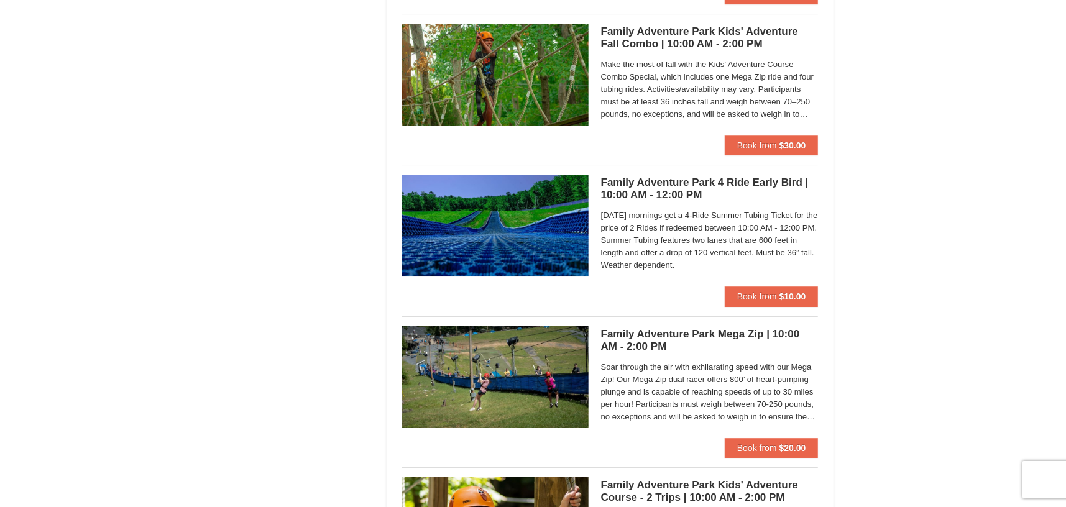
scroll to position [3109, 0]
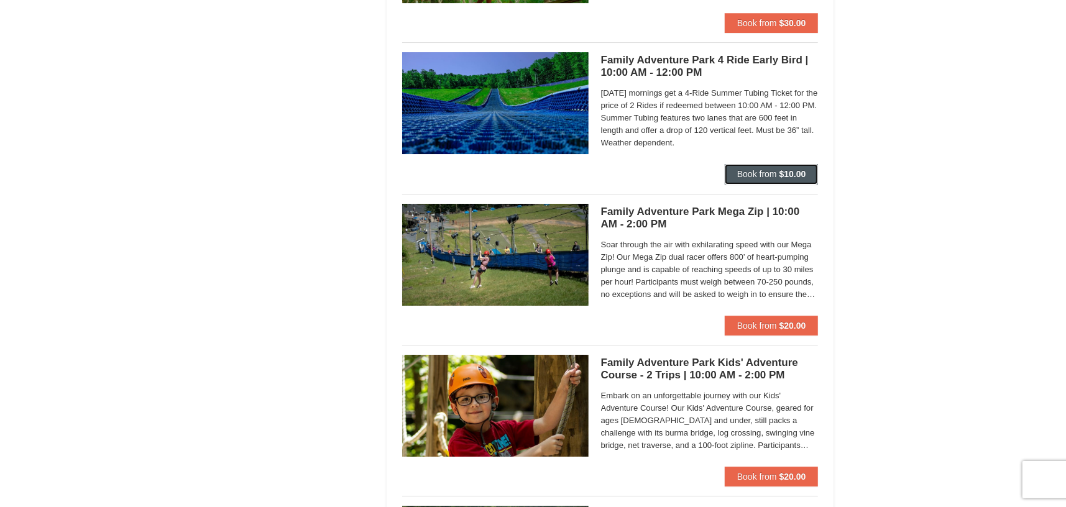
click at [752, 175] on span "Book from" at bounding box center [758, 174] width 40 height 10
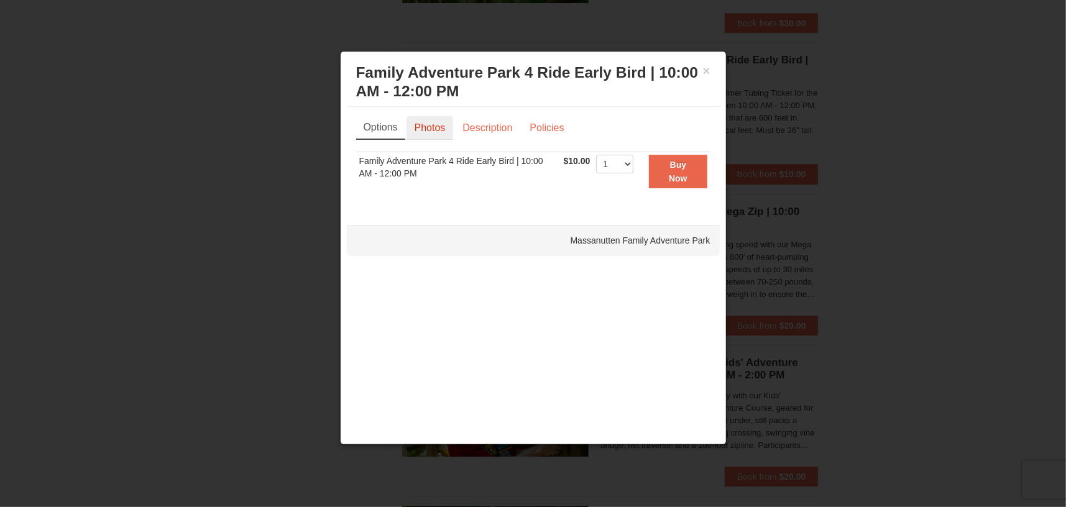
click at [439, 123] on link "Photos" at bounding box center [430, 128] width 47 height 24
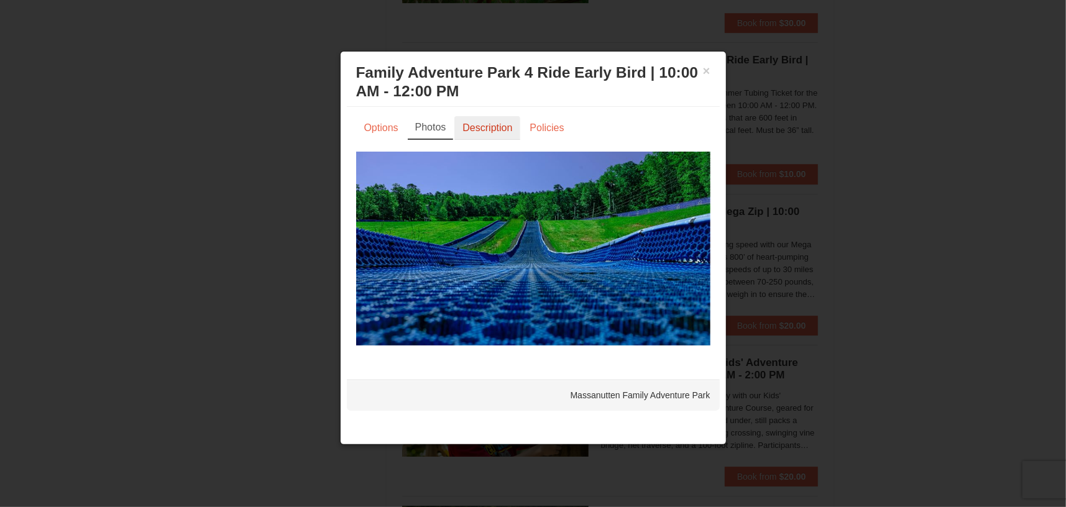
click at [493, 131] on link "Description" at bounding box center [488, 128] width 66 height 24
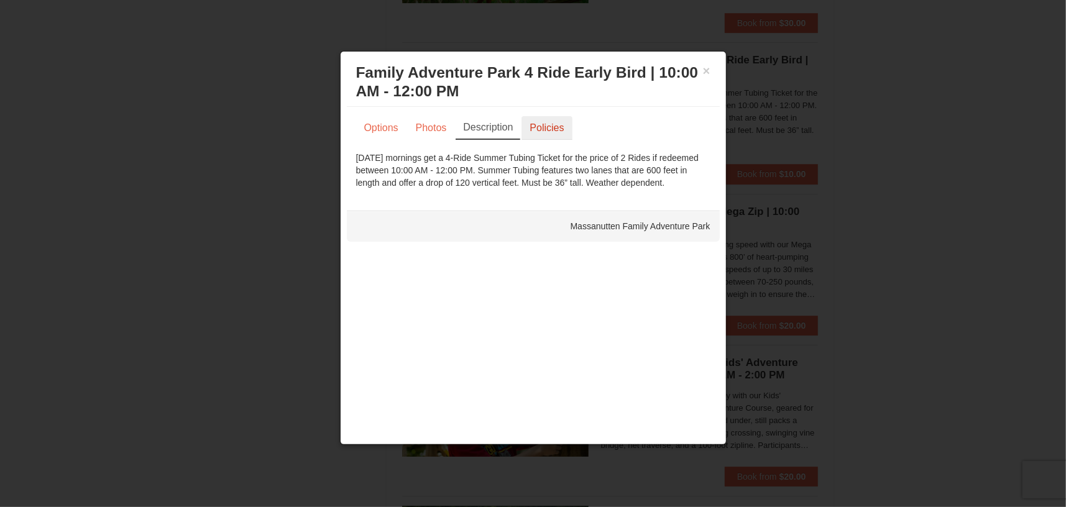
click at [565, 133] on link "Policies" at bounding box center [547, 128] width 50 height 24
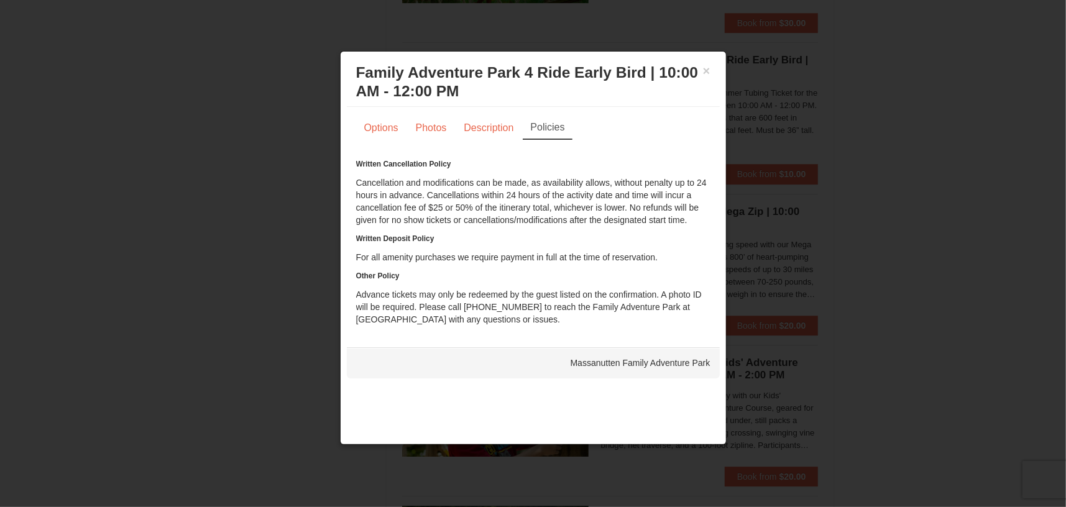
click at [922, 207] on div at bounding box center [533, 253] width 1066 height 507
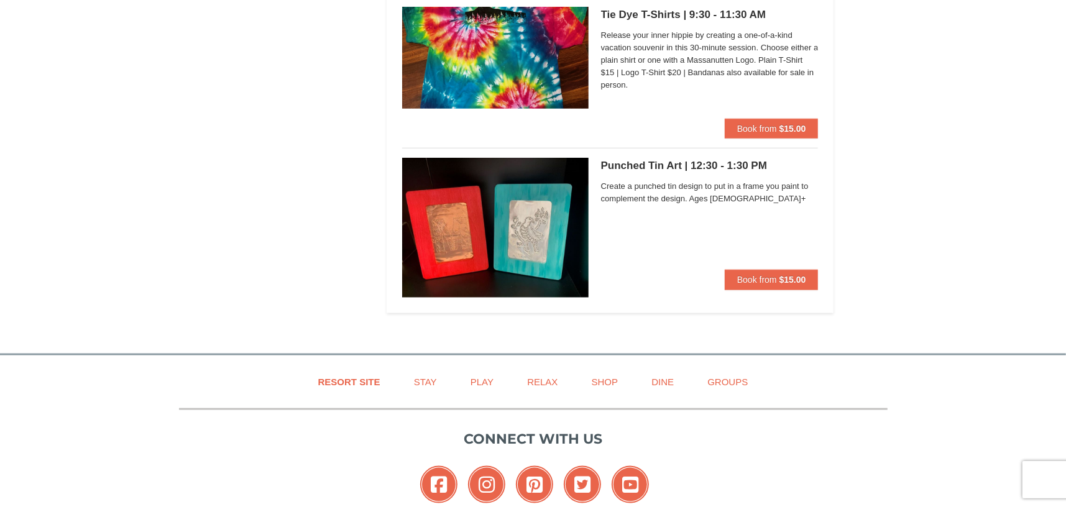
scroll to position [4249, 0]
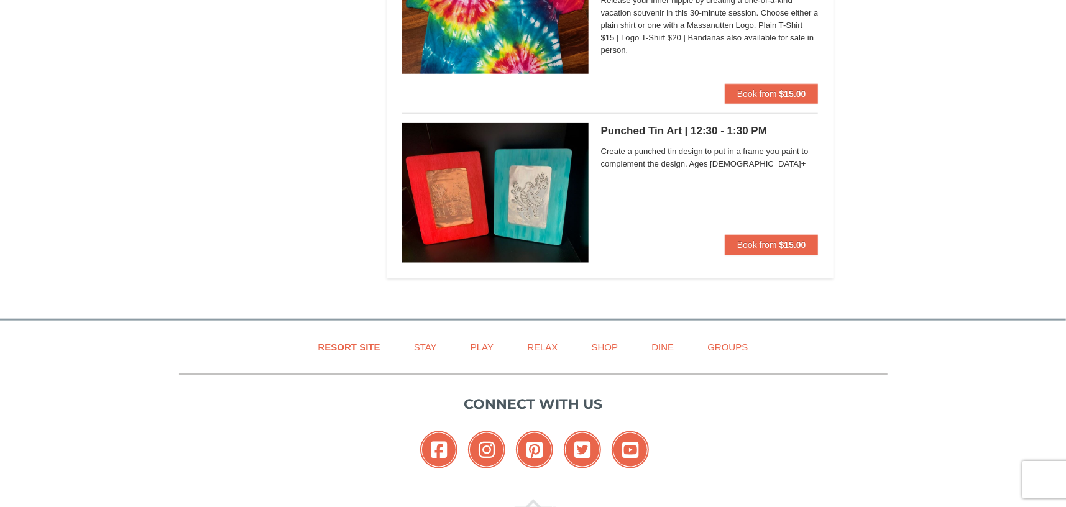
click at [498, 205] on img at bounding box center [495, 193] width 187 height 140
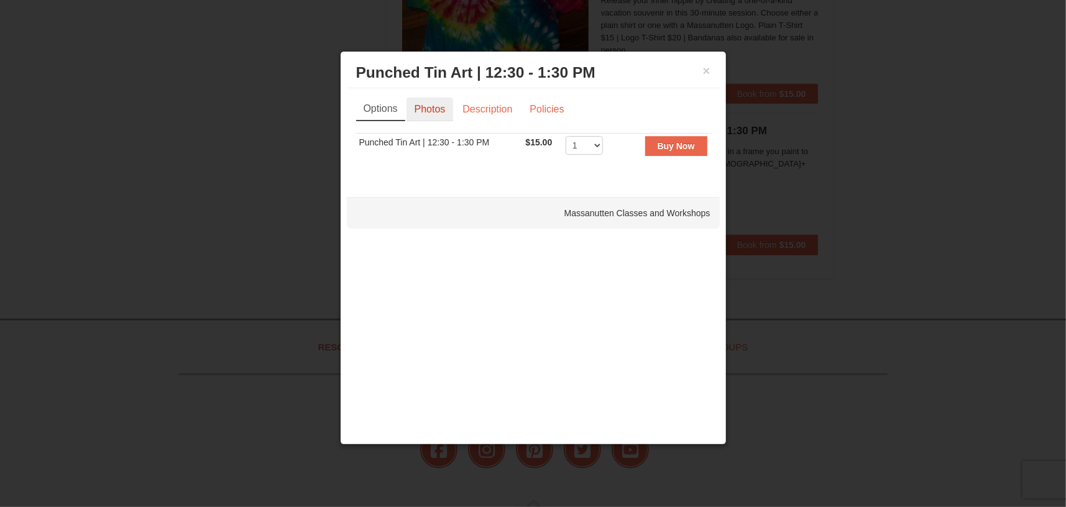
click at [445, 114] on link "Photos" at bounding box center [430, 110] width 47 height 24
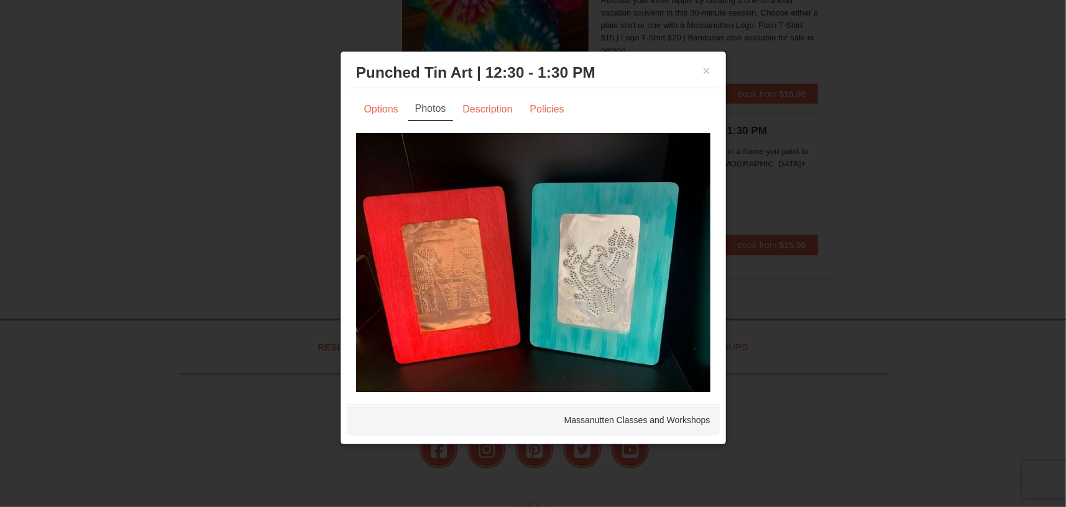
click at [588, 242] on img at bounding box center [533, 266] width 354 height 266
click at [708, 72] on button "×" at bounding box center [706, 71] width 7 height 12
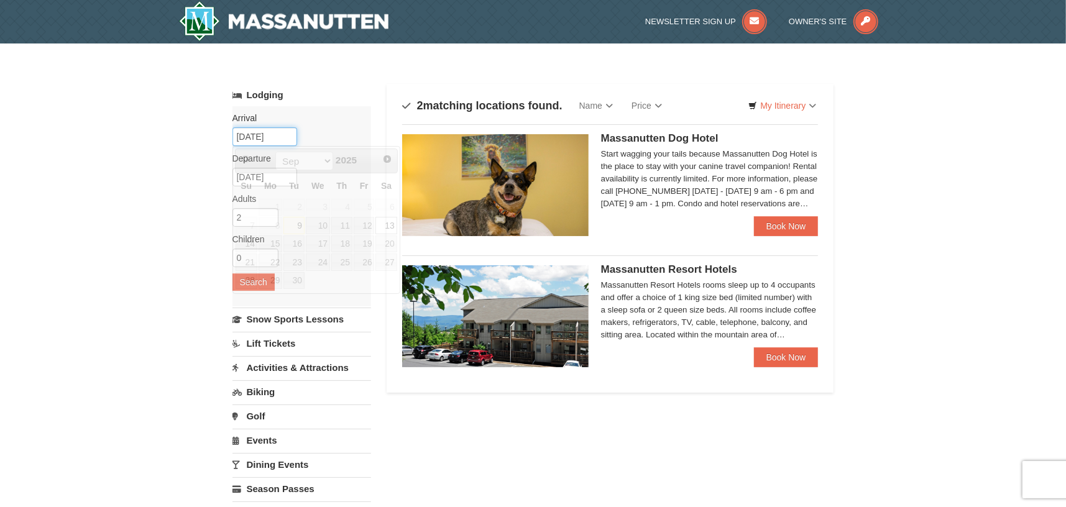
click at [257, 144] on input "09/13/2025" at bounding box center [265, 136] width 65 height 19
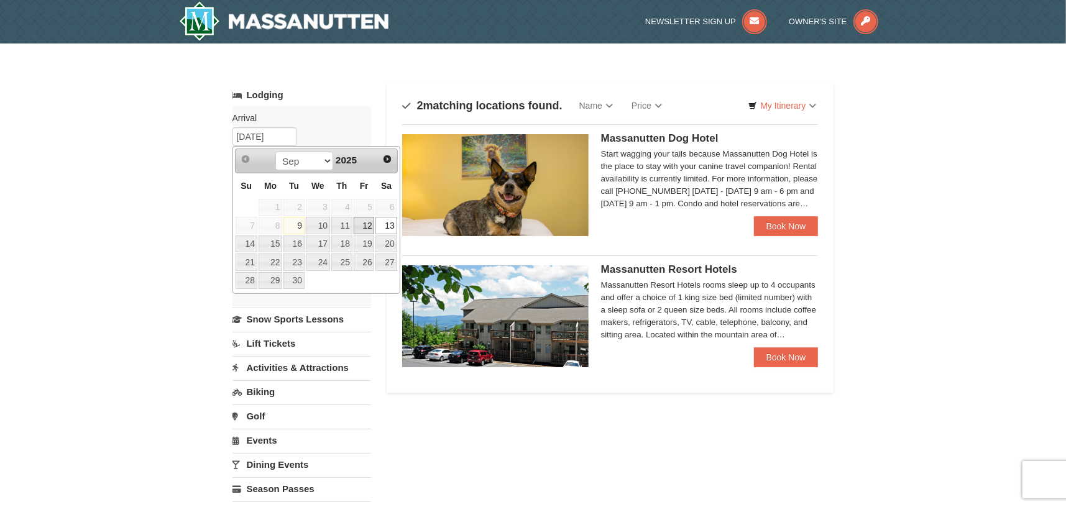
click at [361, 220] on link "12" at bounding box center [364, 225] width 21 height 17
type input "[DATE]"
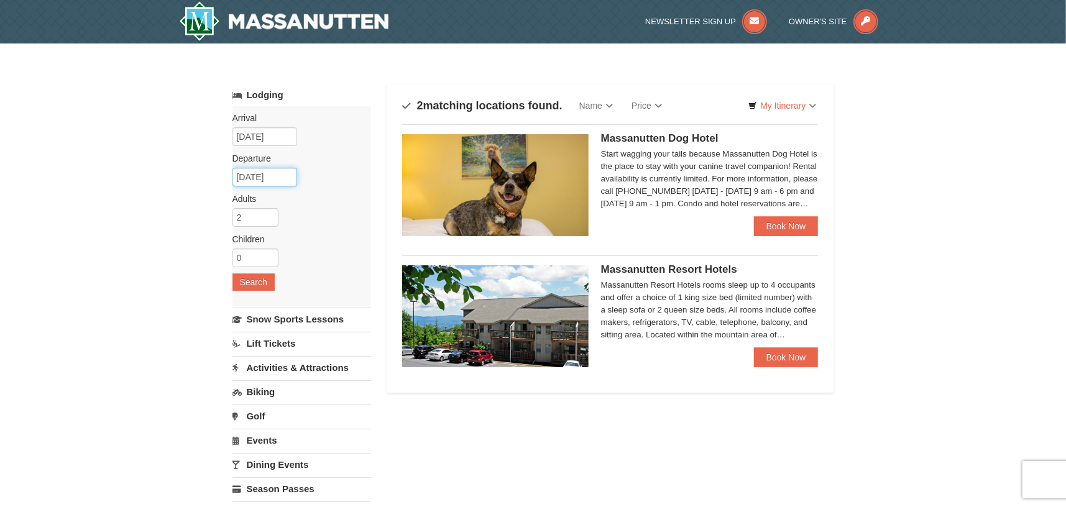
click at [277, 178] on input "[DATE]" at bounding box center [265, 177] width 65 height 19
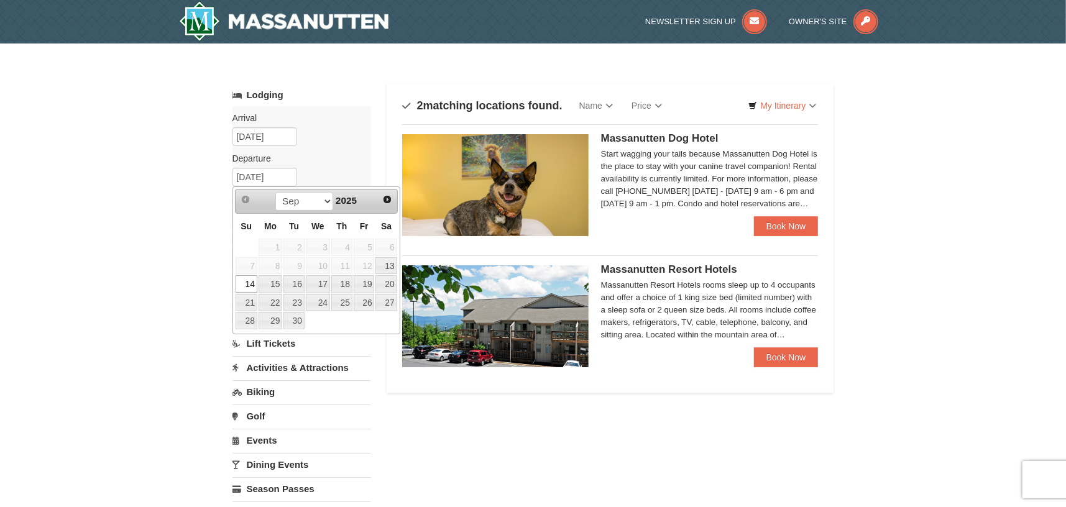
click at [241, 279] on link "14" at bounding box center [247, 283] width 22 height 17
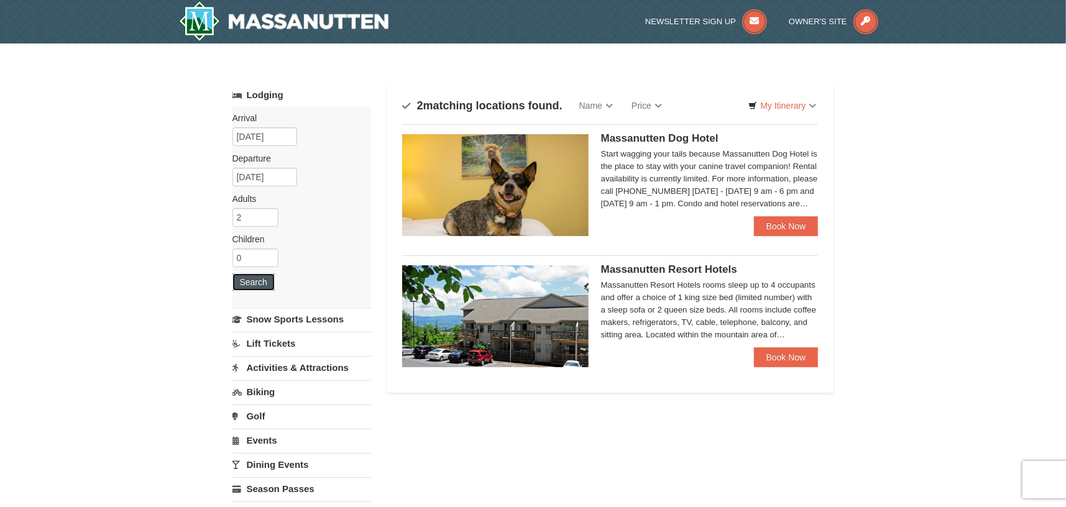
click at [245, 279] on button "Search" at bounding box center [254, 282] width 42 height 17
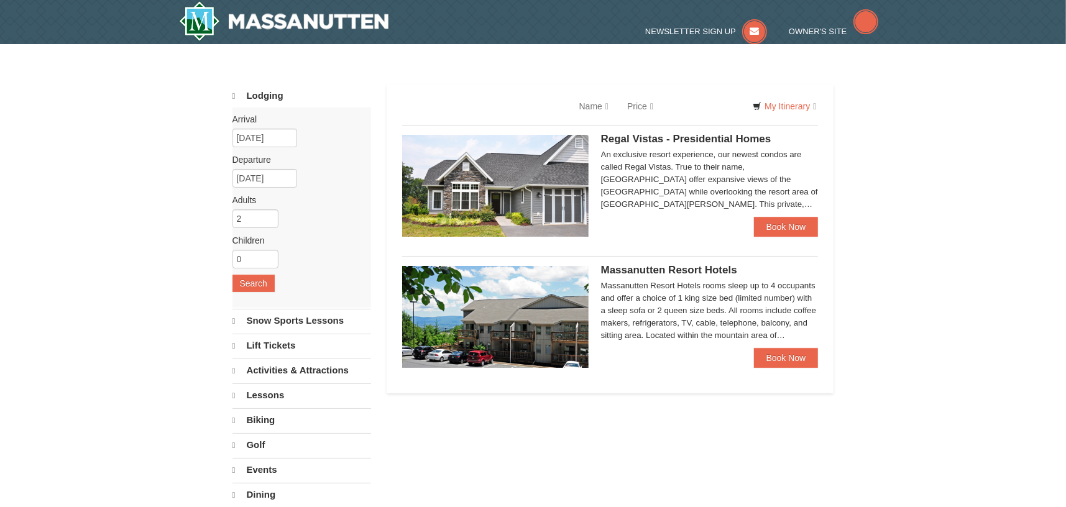
select select "9"
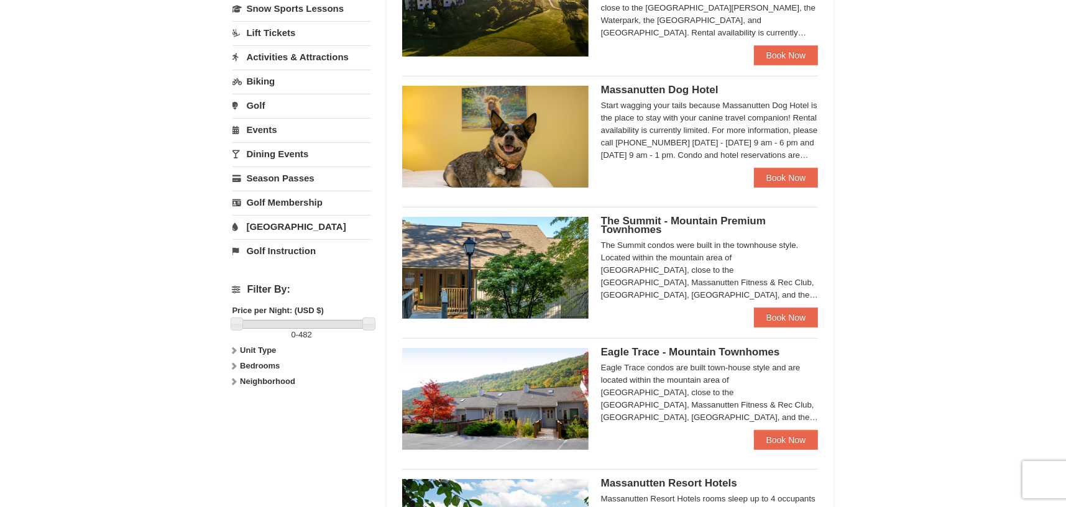
scroll to position [414, 0]
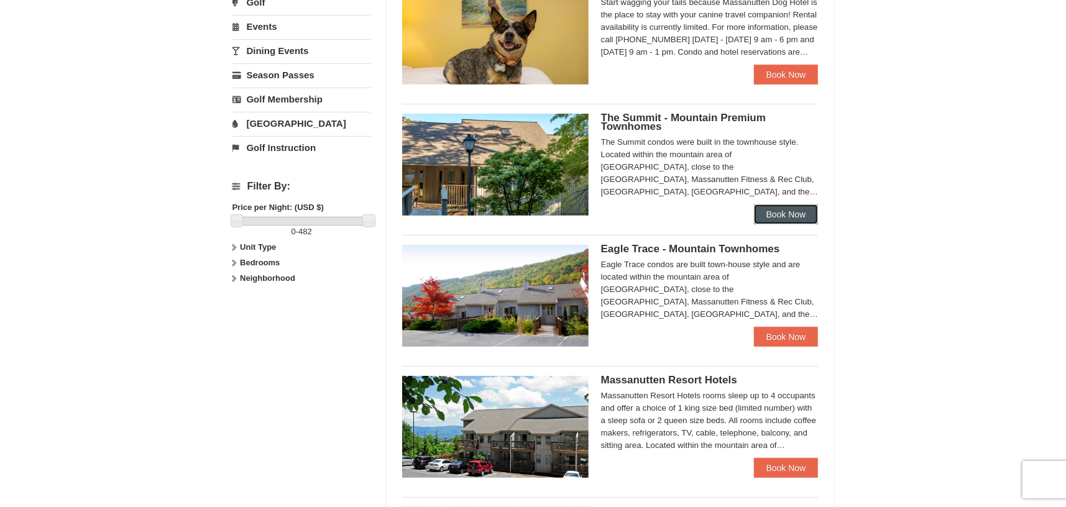
click at [791, 213] on link "Book Now" at bounding box center [786, 215] width 65 height 20
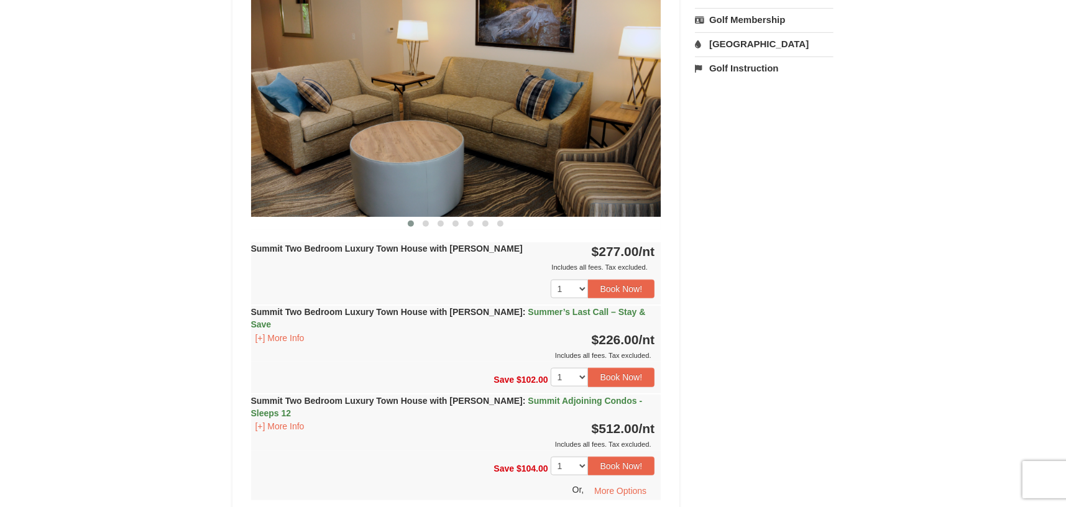
scroll to position [413, 0]
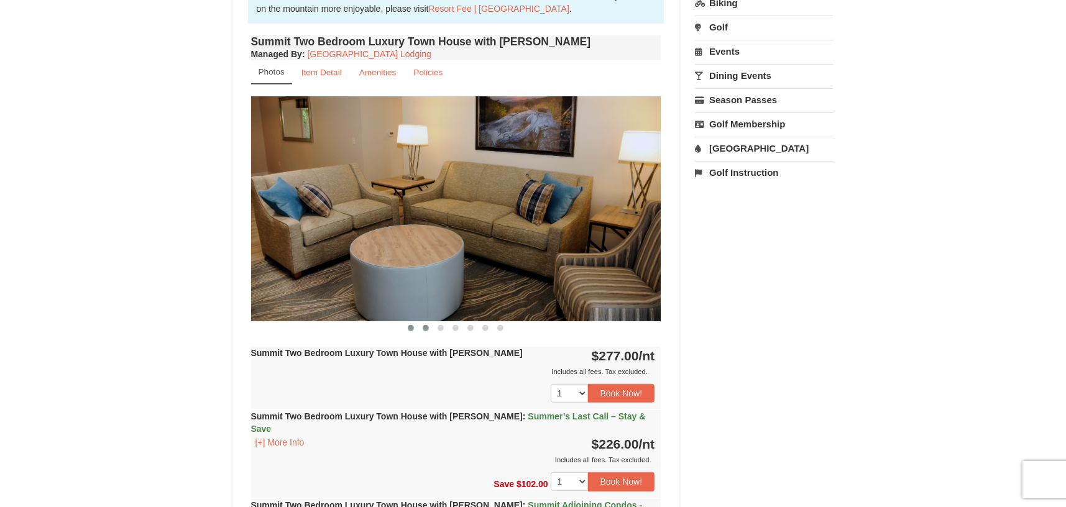
click at [423, 326] on span at bounding box center [426, 328] width 6 height 6
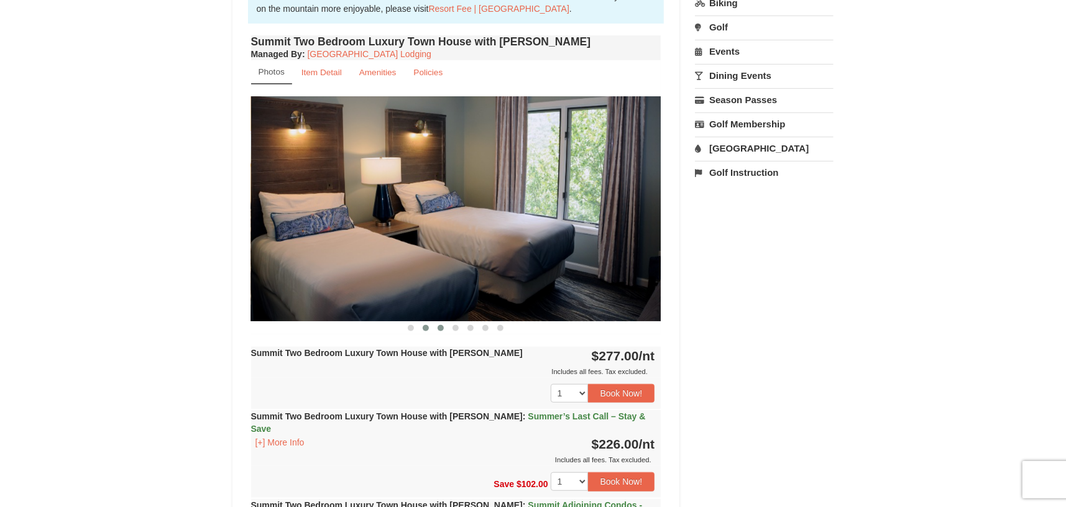
click at [437, 324] on button at bounding box center [440, 328] width 15 height 12
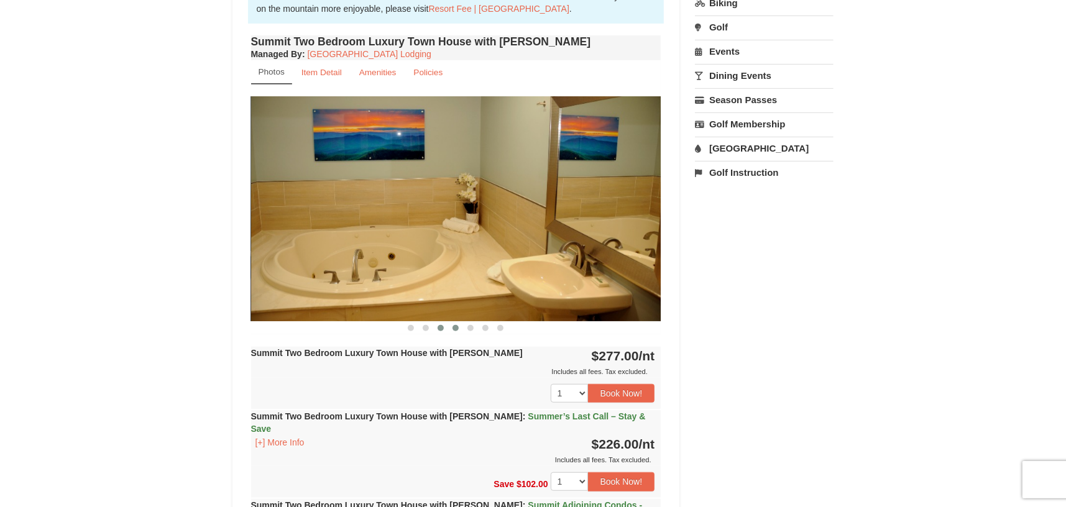
click at [462, 327] on button at bounding box center [455, 328] width 15 height 12
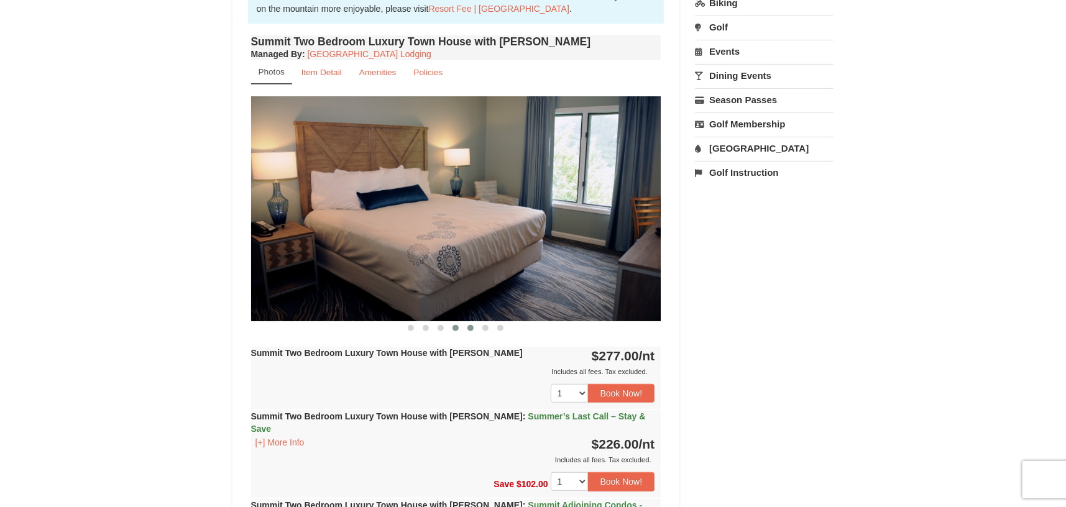
click at [469, 327] on span at bounding box center [471, 328] width 6 height 6
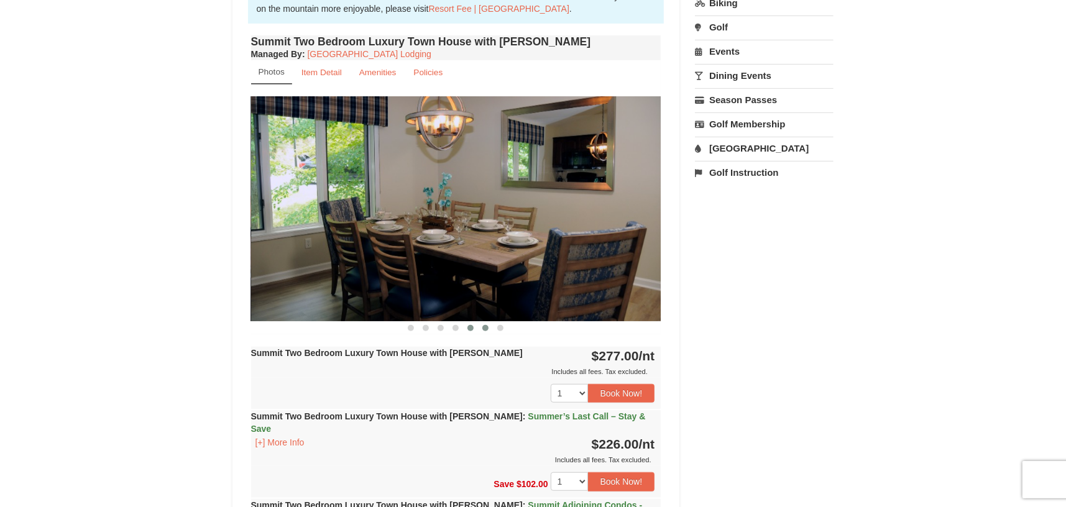
click at [488, 328] on span at bounding box center [486, 328] width 6 height 6
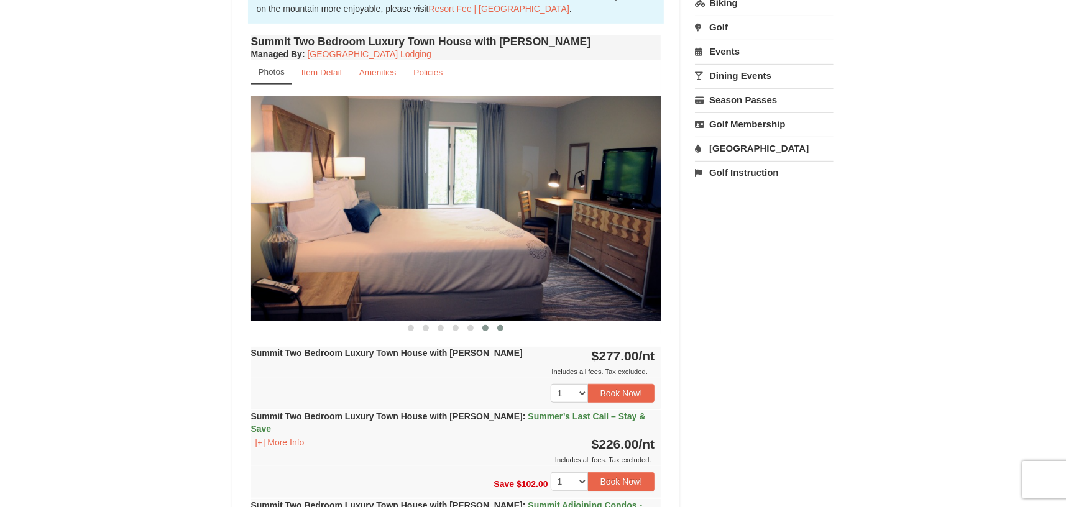
click at [501, 328] on span at bounding box center [500, 328] width 6 height 6
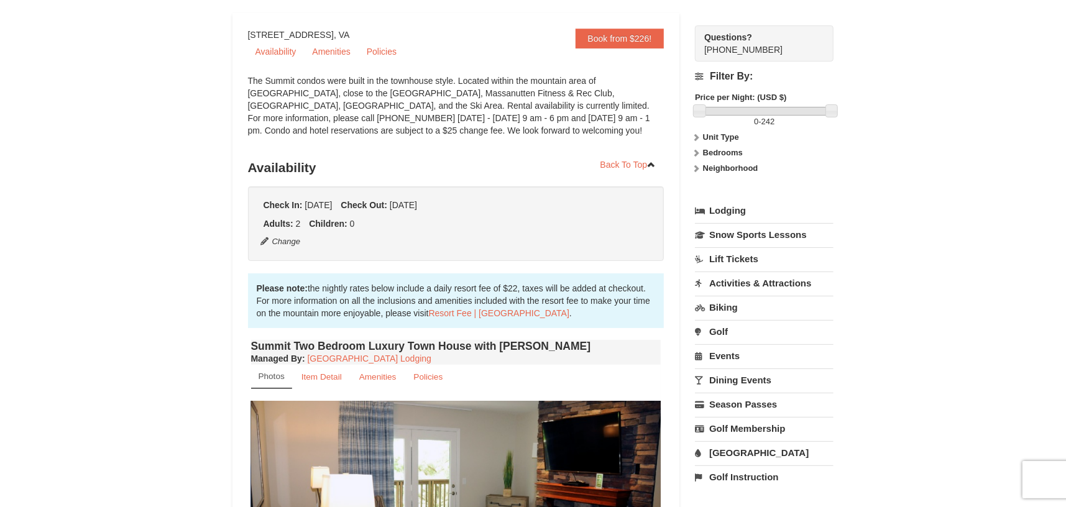
scroll to position [0, 0]
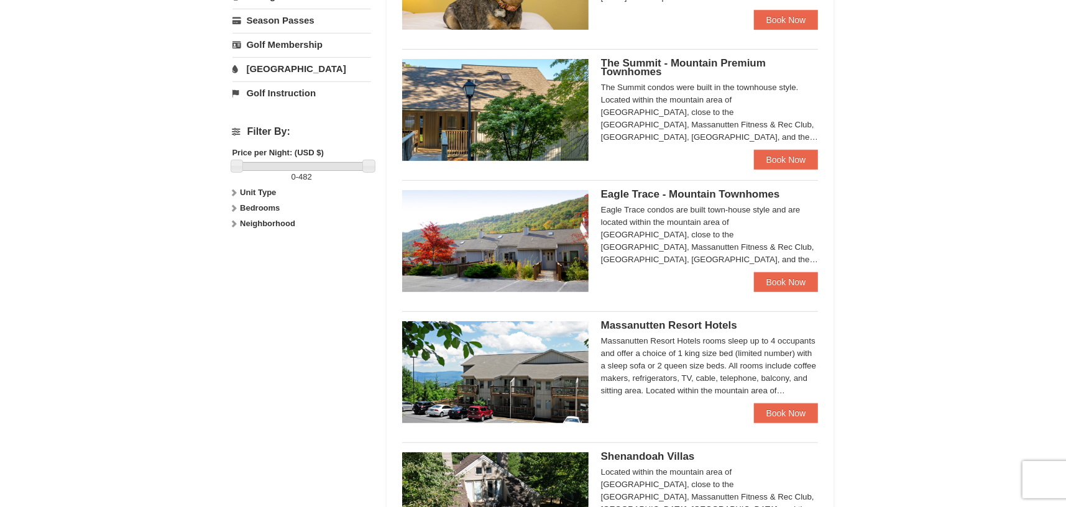
scroll to position [495, 0]
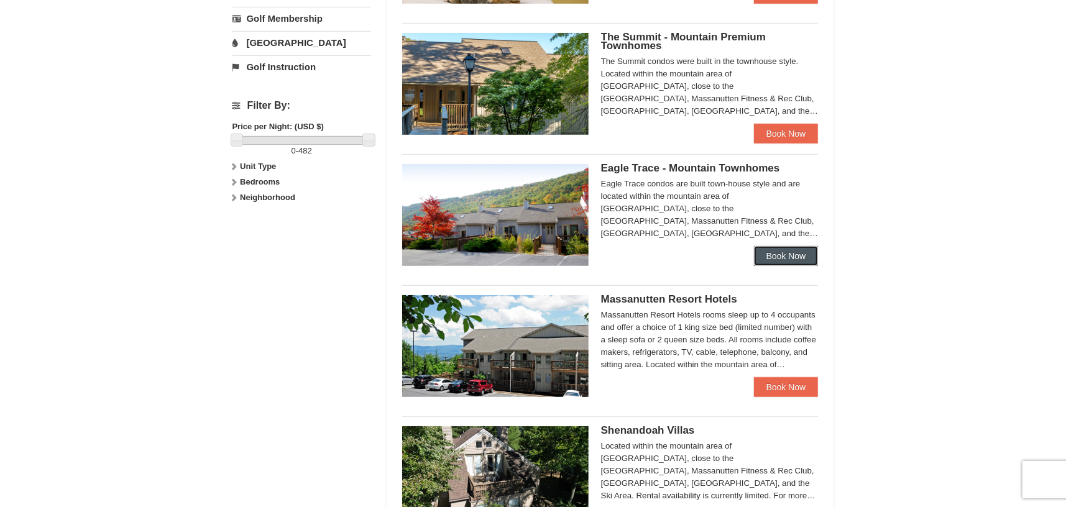
click at [773, 261] on link "Book Now" at bounding box center [786, 256] width 65 height 20
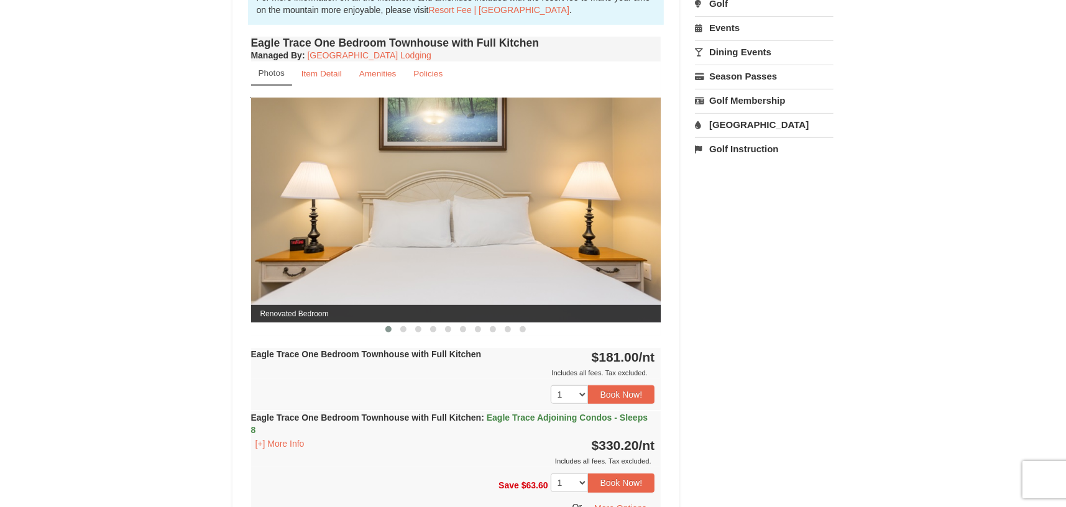
scroll to position [466, 0]
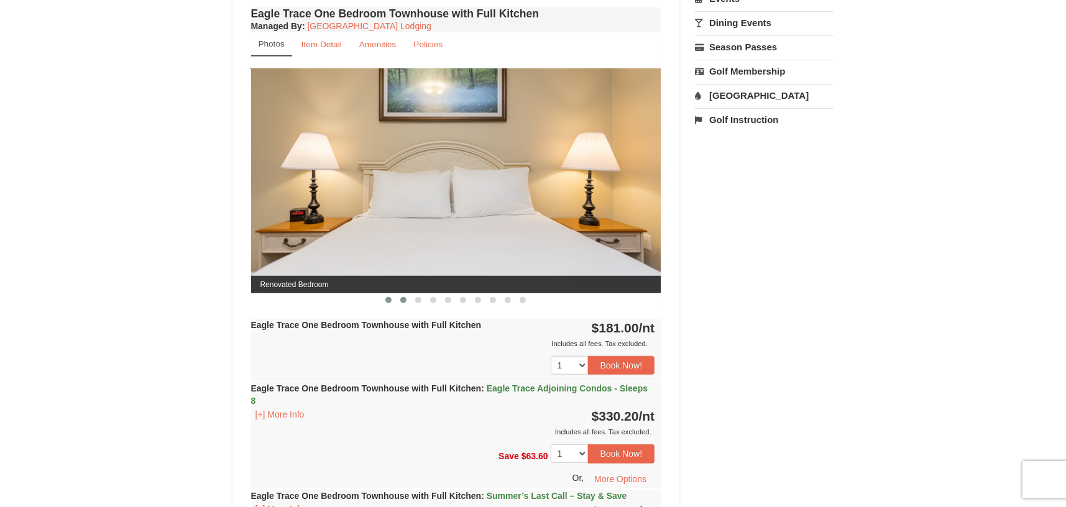
click at [407, 301] on button at bounding box center [403, 300] width 15 height 12
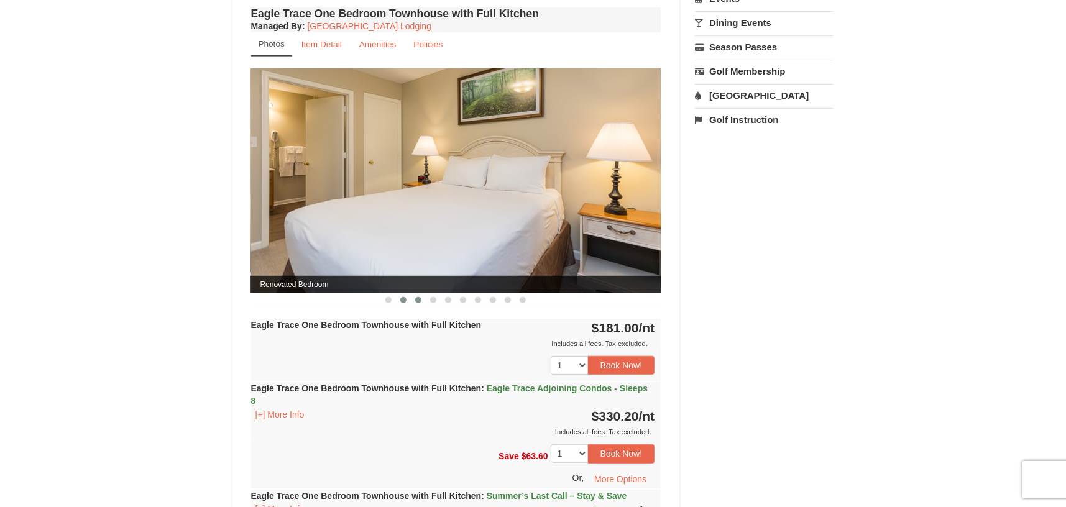
click at [421, 302] on button at bounding box center [418, 300] width 15 height 12
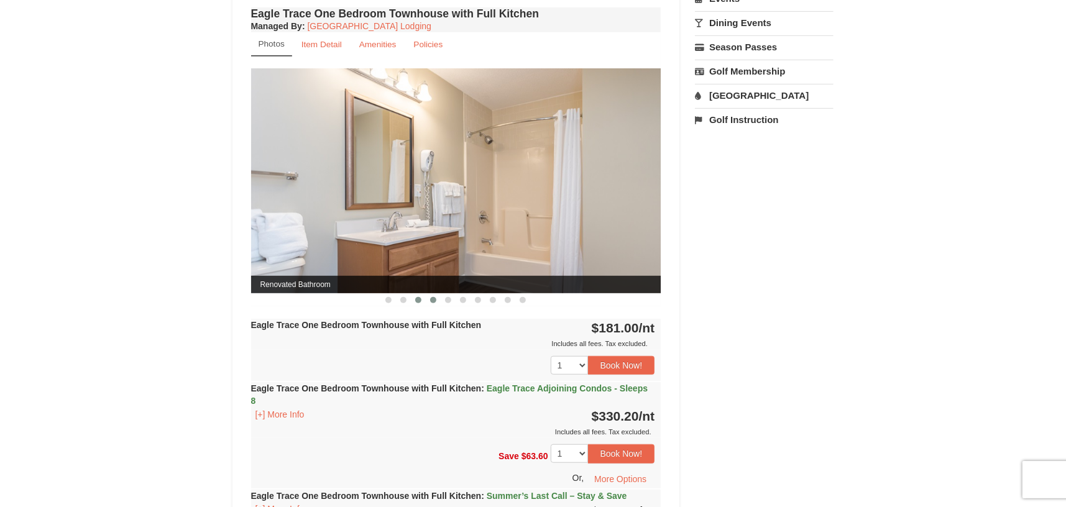
click at [428, 298] on button at bounding box center [433, 300] width 15 height 12
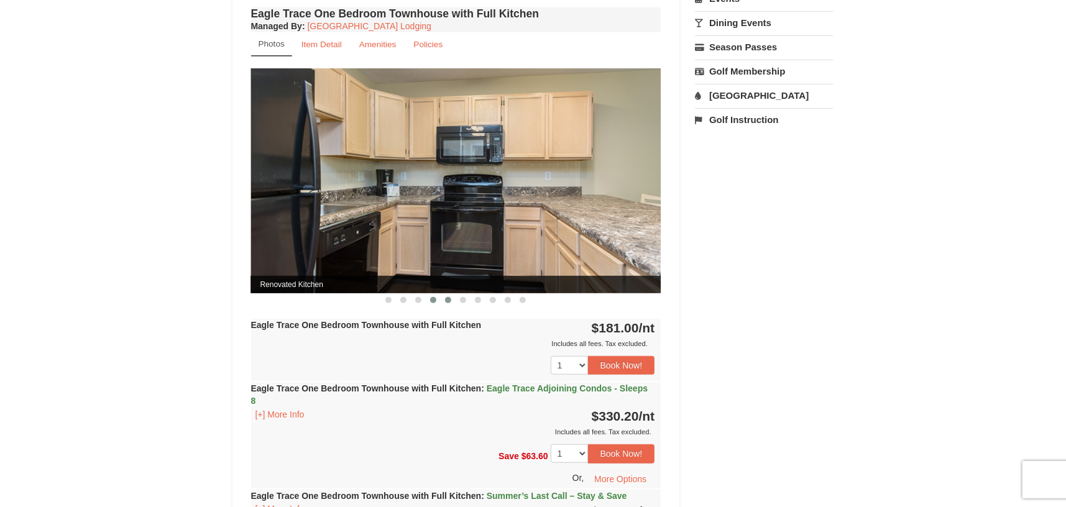
click at [450, 300] on span at bounding box center [448, 300] width 6 height 6
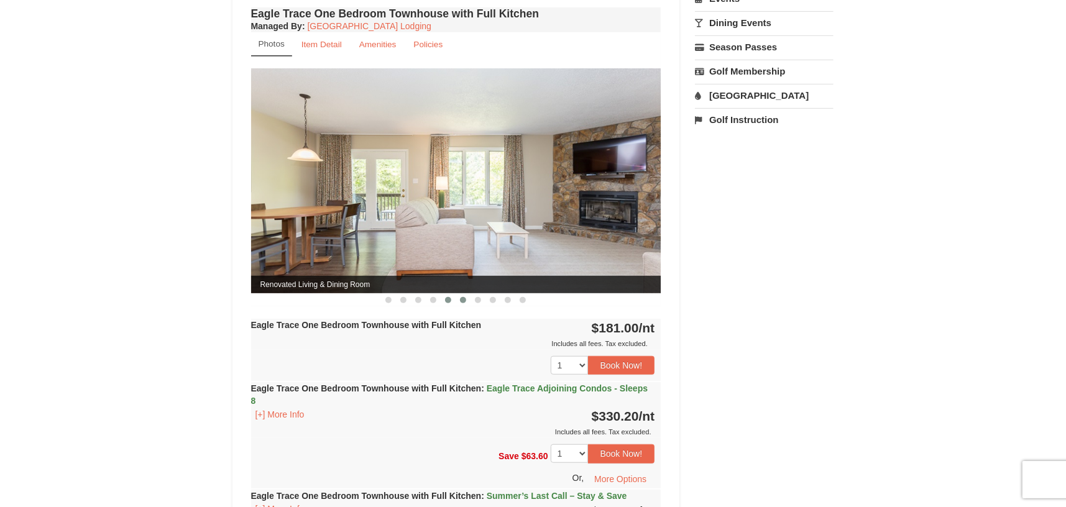
click at [456, 300] on button at bounding box center [463, 300] width 15 height 12
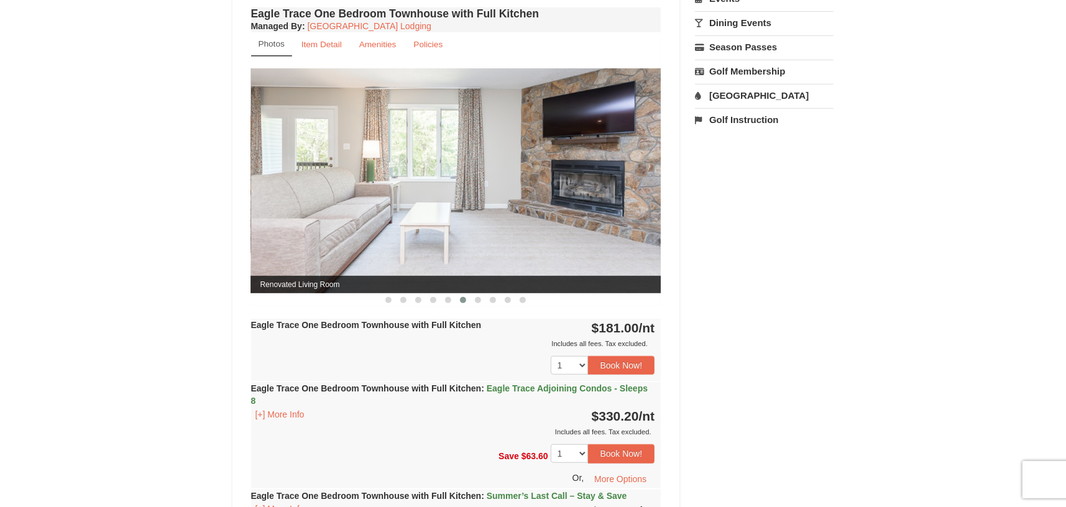
click at [465, 303] on button at bounding box center [463, 300] width 15 height 12
click at [476, 302] on span at bounding box center [478, 300] width 6 height 6
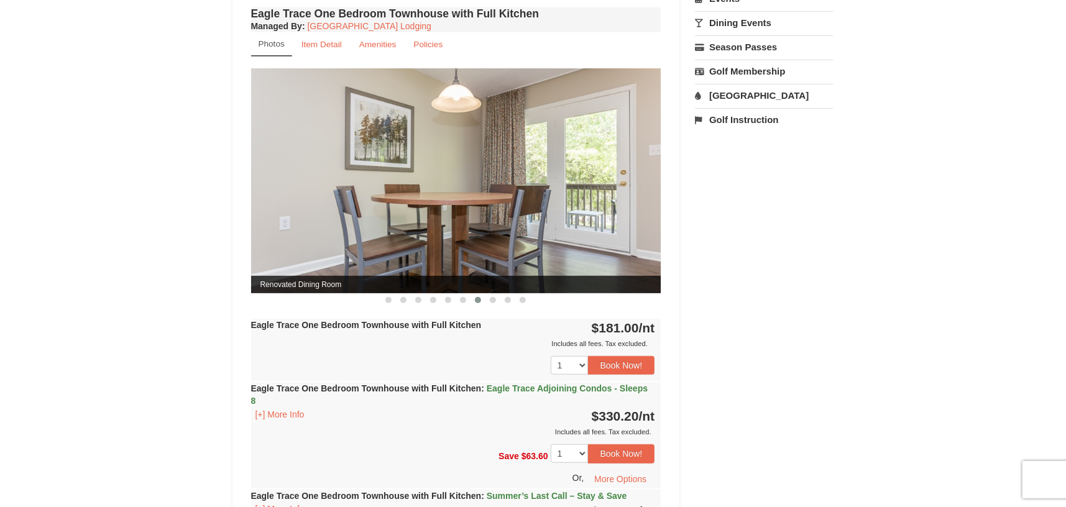
click at [485, 298] on button at bounding box center [478, 300] width 15 height 12
click at [491, 298] on span at bounding box center [493, 300] width 6 height 6
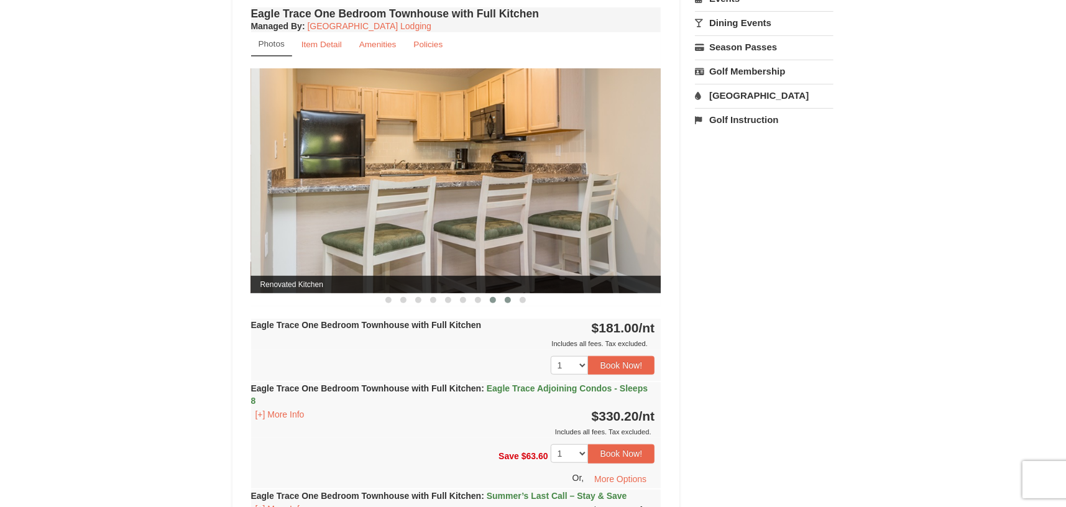
click at [507, 301] on span at bounding box center [508, 300] width 6 height 6
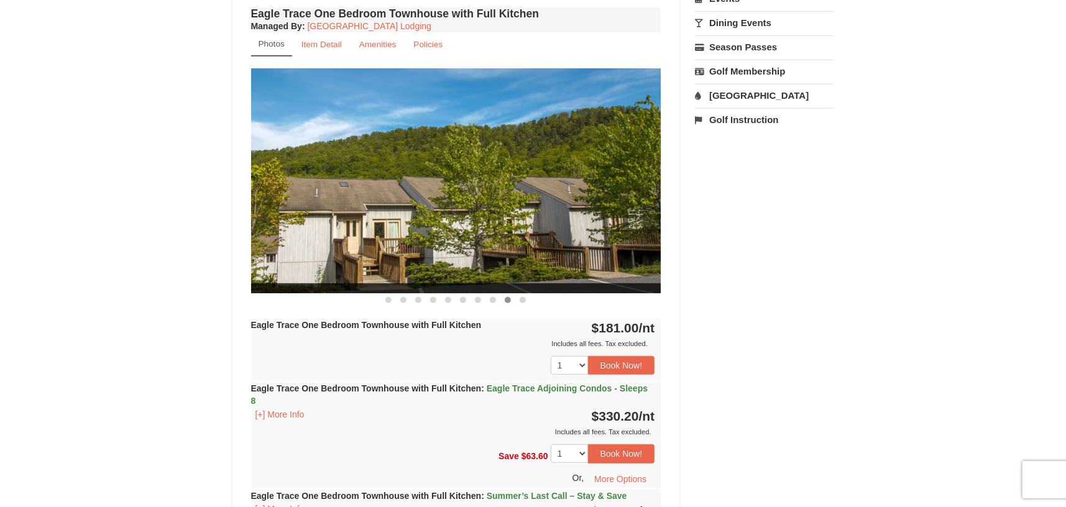
click at [537, 304] on div at bounding box center [456, 300] width 410 height 13
click at [525, 298] on span at bounding box center [523, 300] width 6 height 6
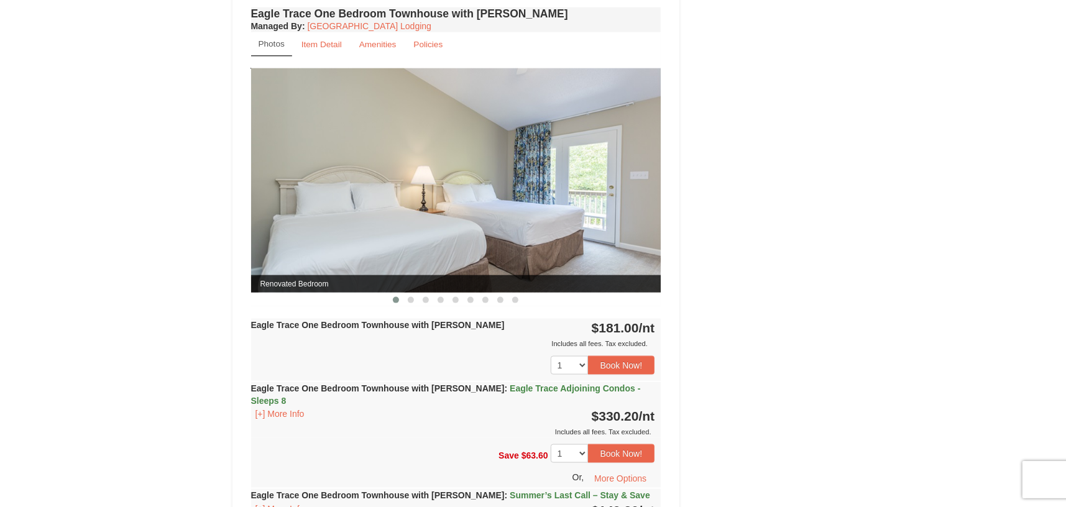
scroll to position [1088, 0]
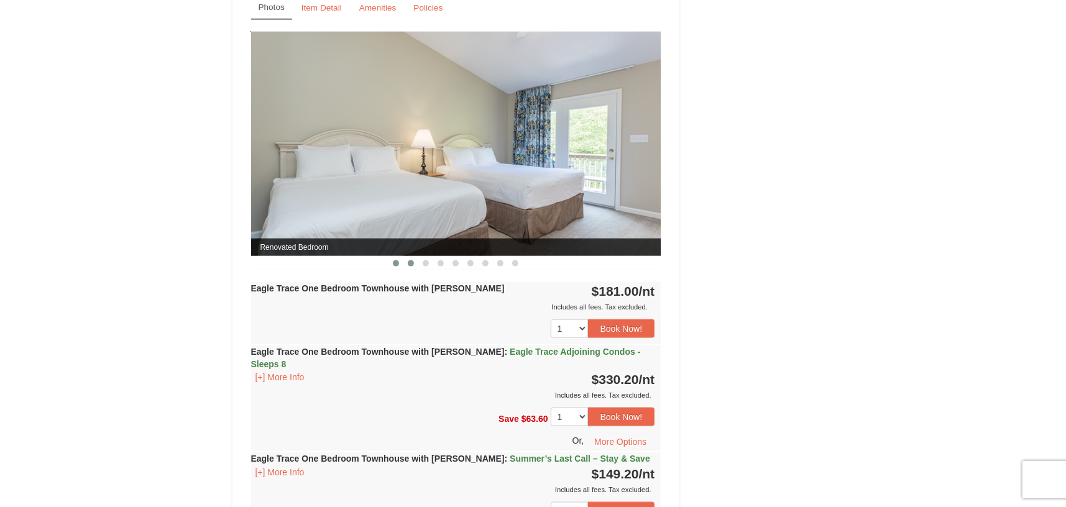
click at [410, 263] on span at bounding box center [411, 264] width 6 height 6
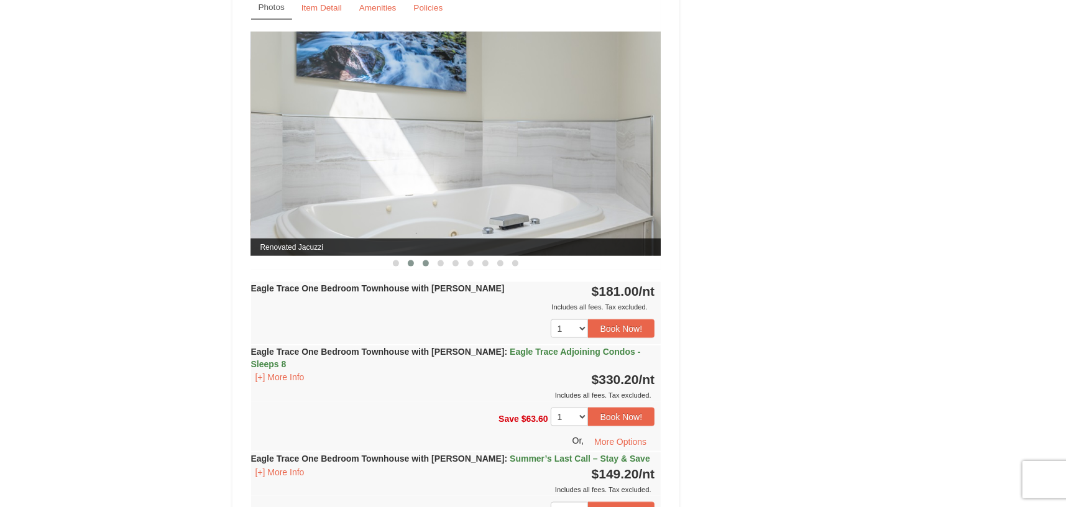
click at [421, 263] on button at bounding box center [425, 263] width 15 height 12
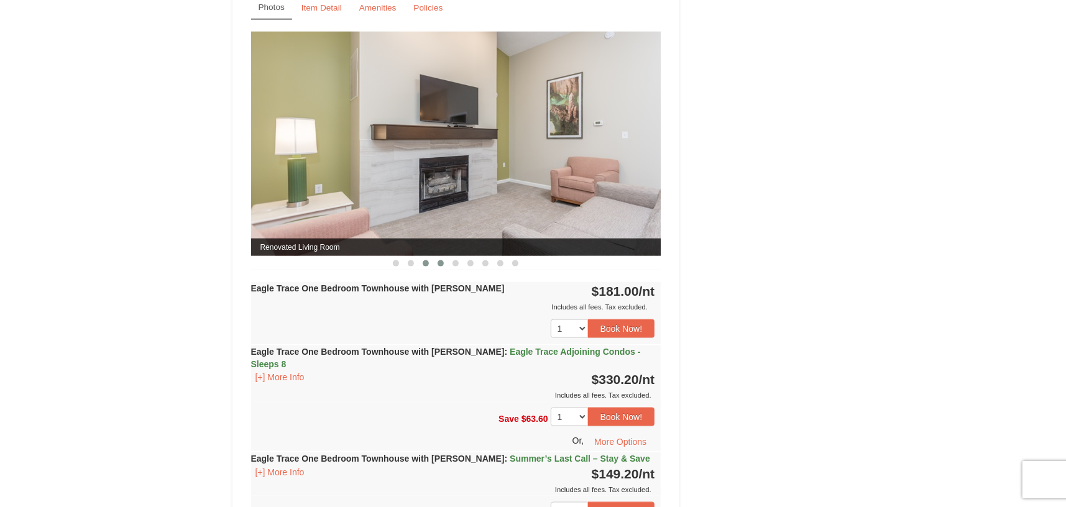
click at [441, 261] on span at bounding box center [441, 264] width 6 height 6
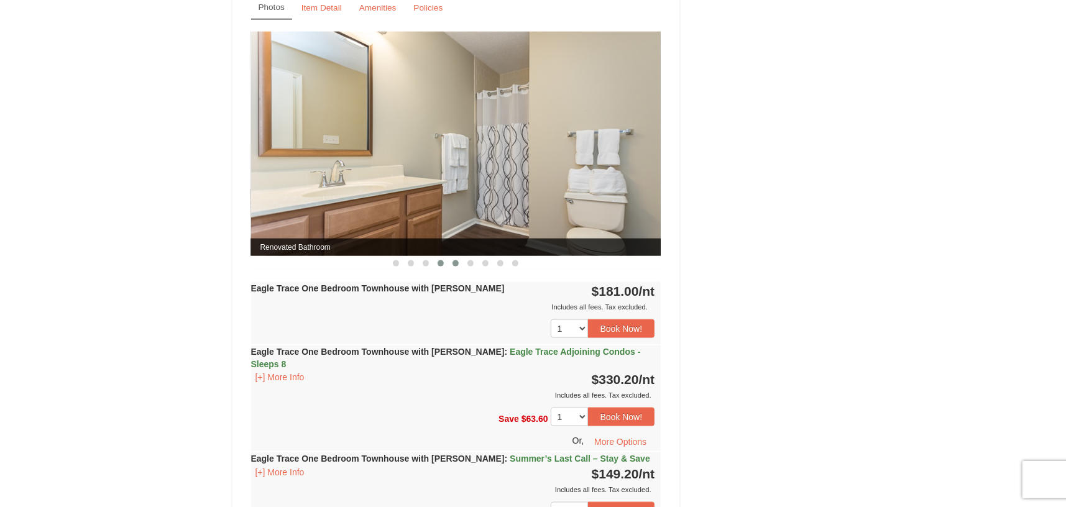
click at [453, 261] on span at bounding box center [456, 264] width 6 height 6
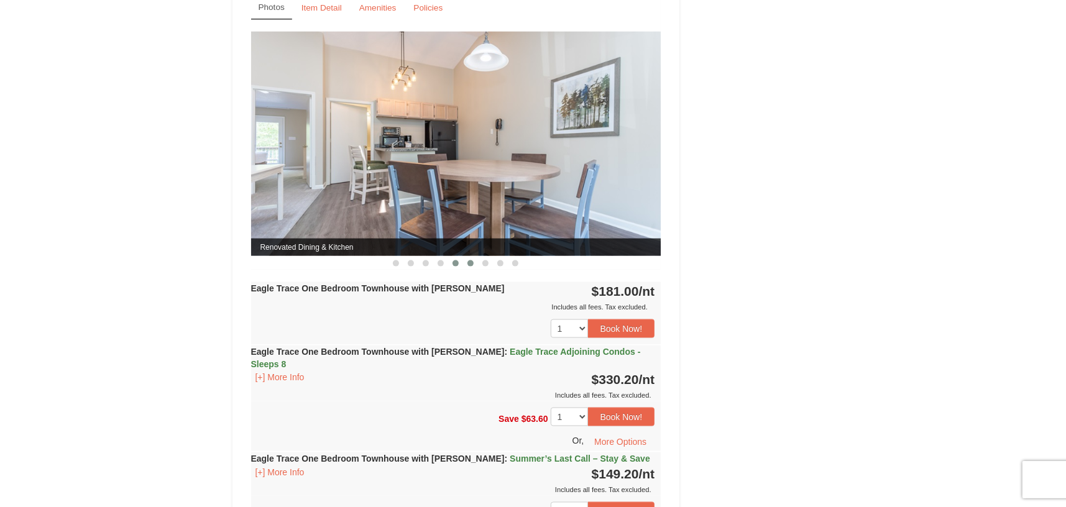
click at [468, 265] on button at bounding box center [470, 263] width 15 height 12
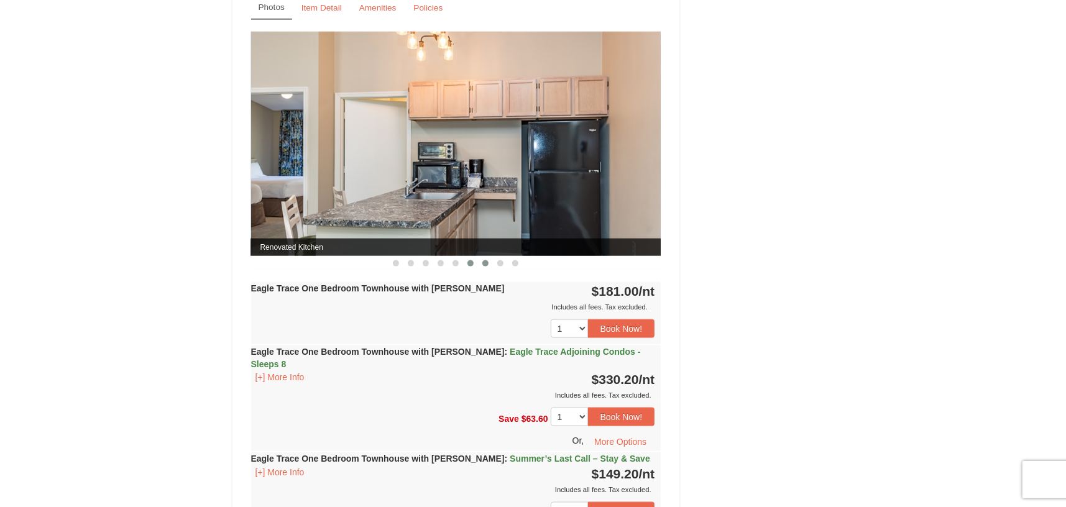
click at [479, 261] on button at bounding box center [485, 263] width 15 height 12
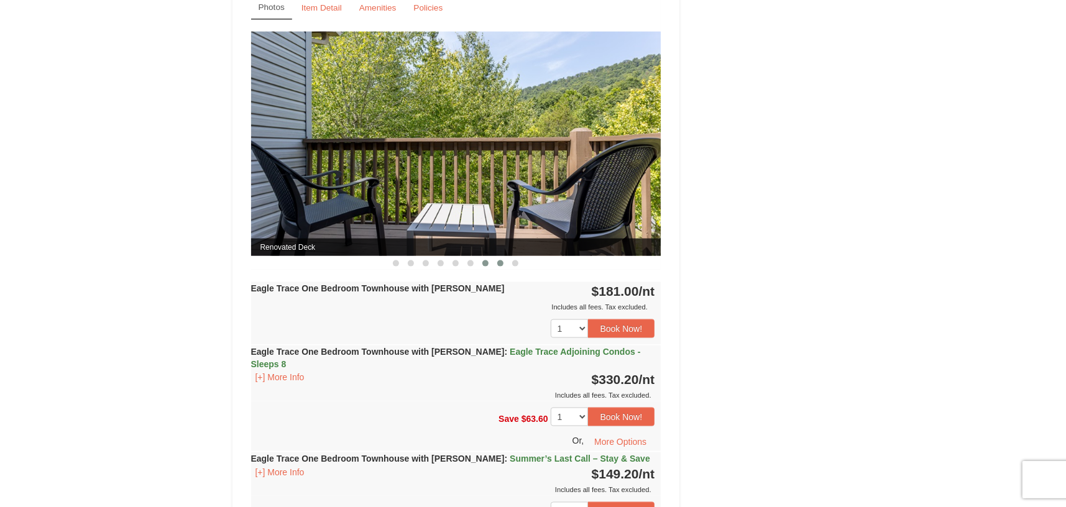
click at [496, 264] on button at bounding box center [500, 263] width 15 height 12
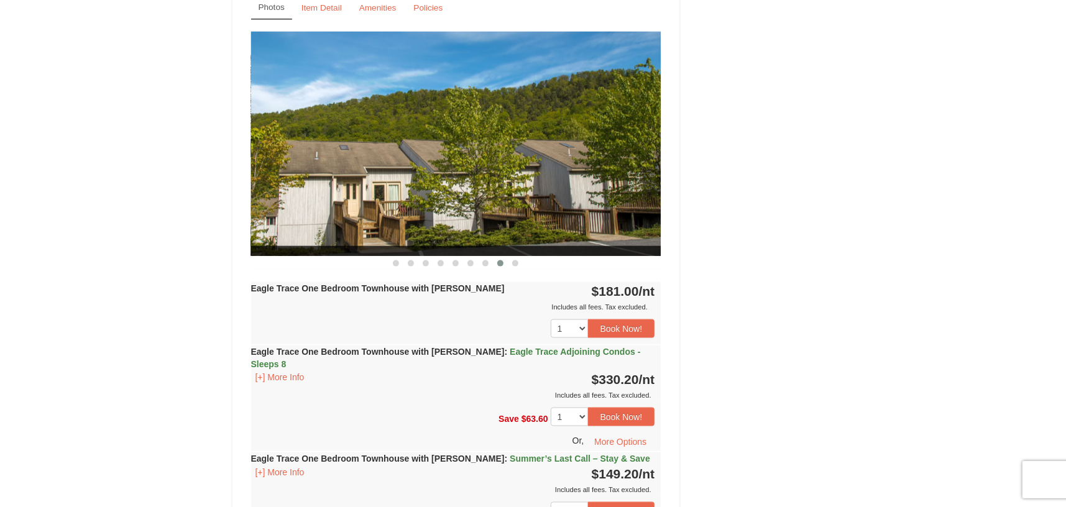
drag, startPoint x: 503, startPoint y: 261, endPoint x: 539, endPoint y: 267, distance: 36.5
click at [516, 263] on div at bounding box center [456, 262] width 410 height 13
drag, startPoint x: 519, startPoint y: 262, endPoint x: 526, endPoint y: 267, distance: 9.3
click at [526, 267] on div at bounding box center [456, 262] width 410 height 13
click at [512, 263] on button at bounding box center [515, 263] width 15 height 12
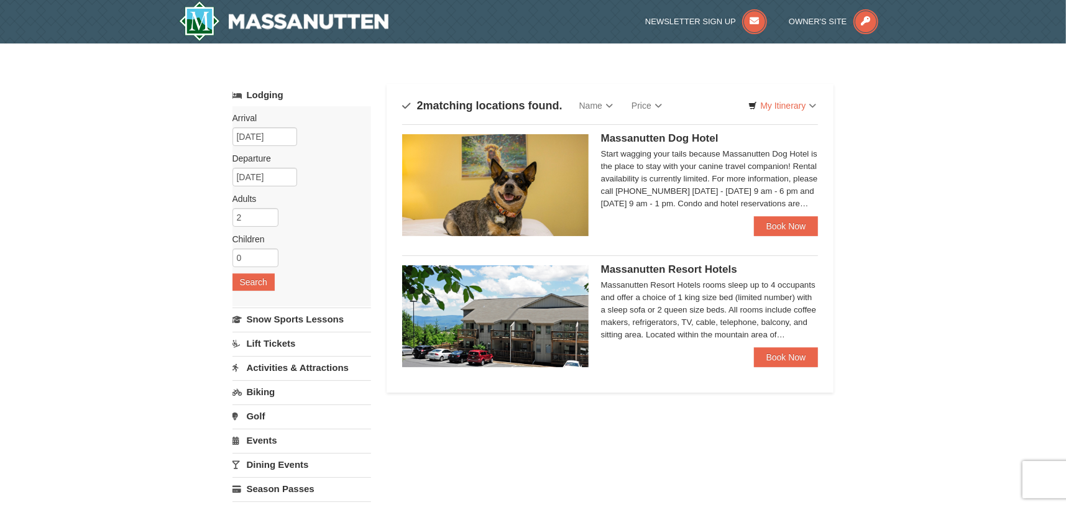
click at [733, 329] on div "Massanutten Resort Hotels rooms sleep up to 4 occupants and offer a choice of 1…" at bounding box center [710, 310] width 218 height 62
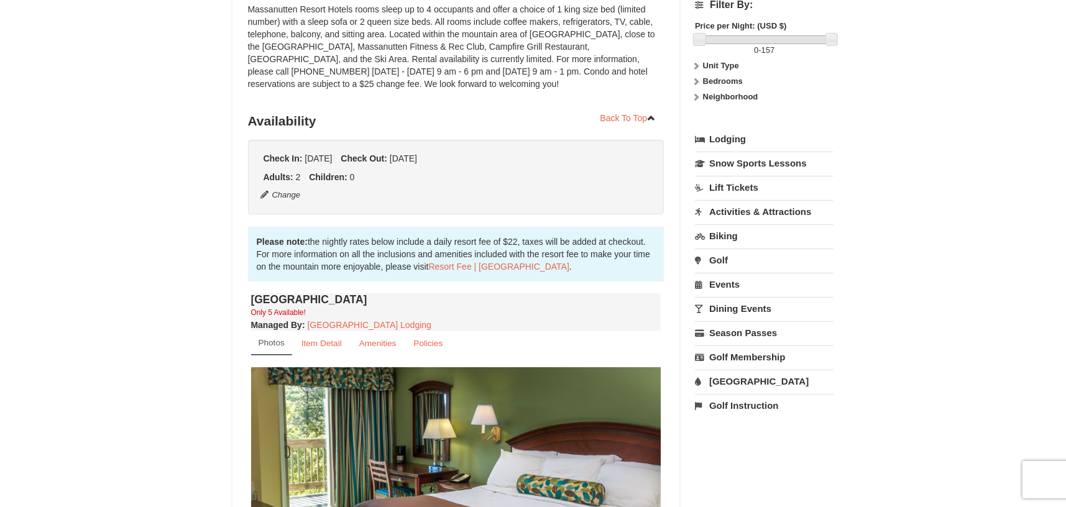
scroll to position [207, 0]
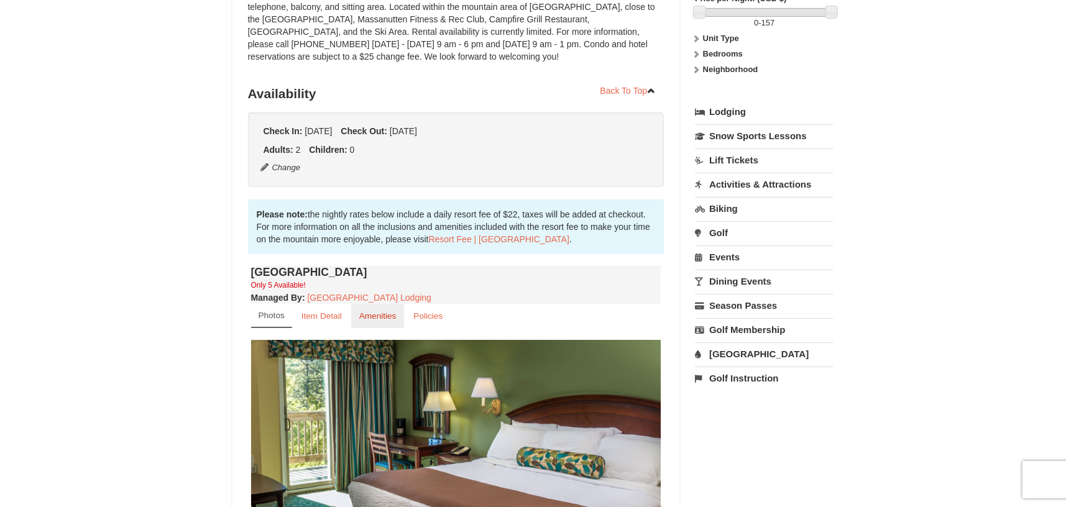
click at [384, 315] on small "Amenities" at bounding box center [377, 316] width 37 height 9
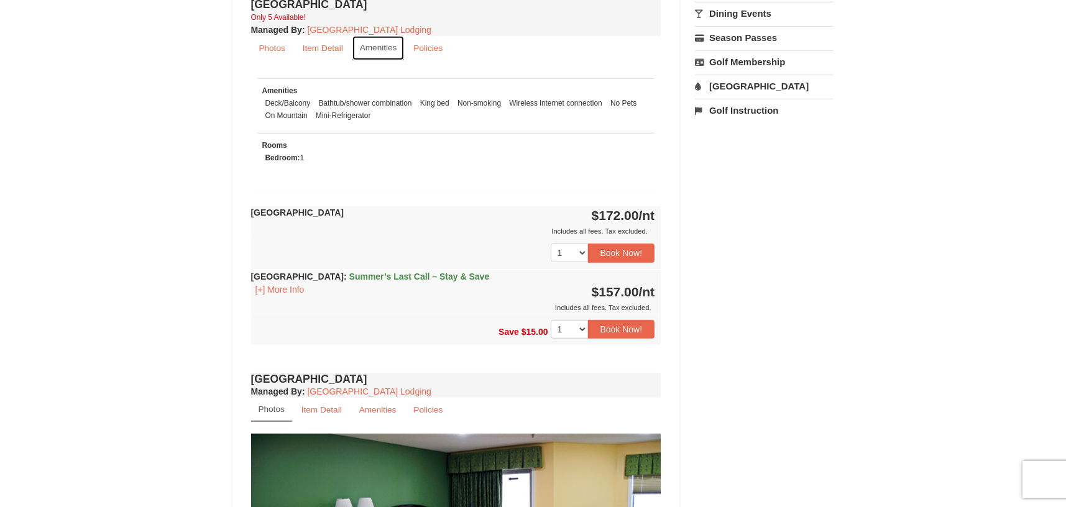
scroll to position [518, 0]
